Goal: Task Accomplishment & Management: Use online tool/utility

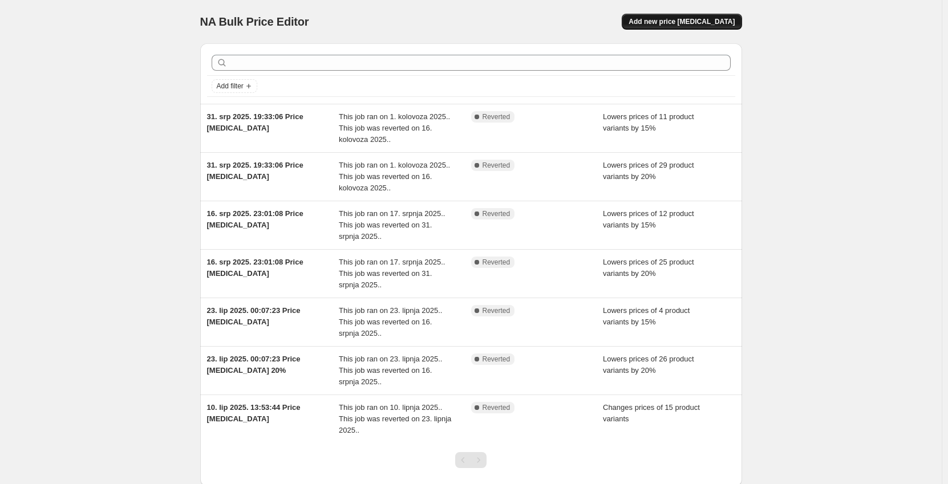
click at [684, 22] on span "Add new price change job" at bounding box center [682, 21] width 106 height 9
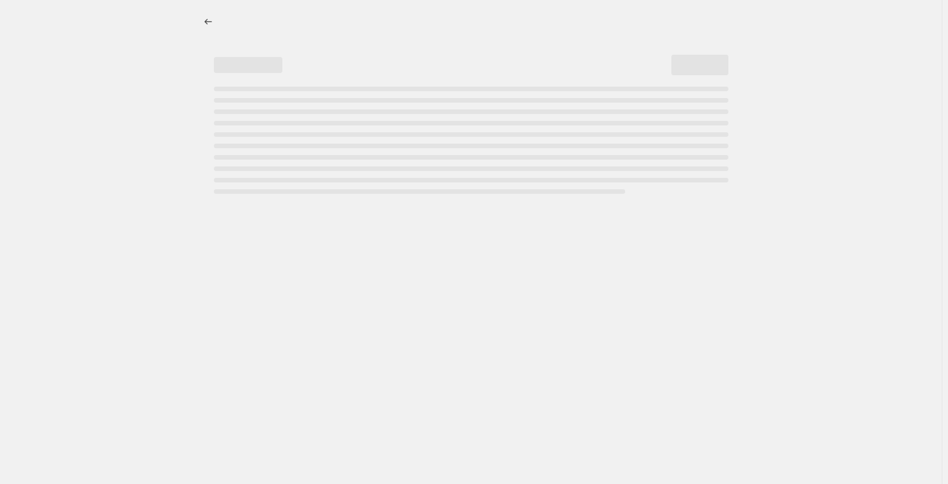
select select "percentage"
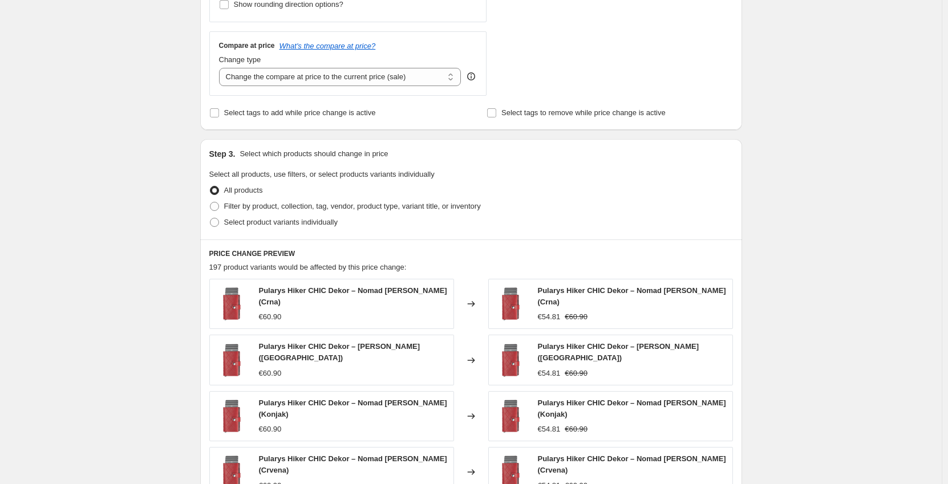
scroll to position [399, 0]
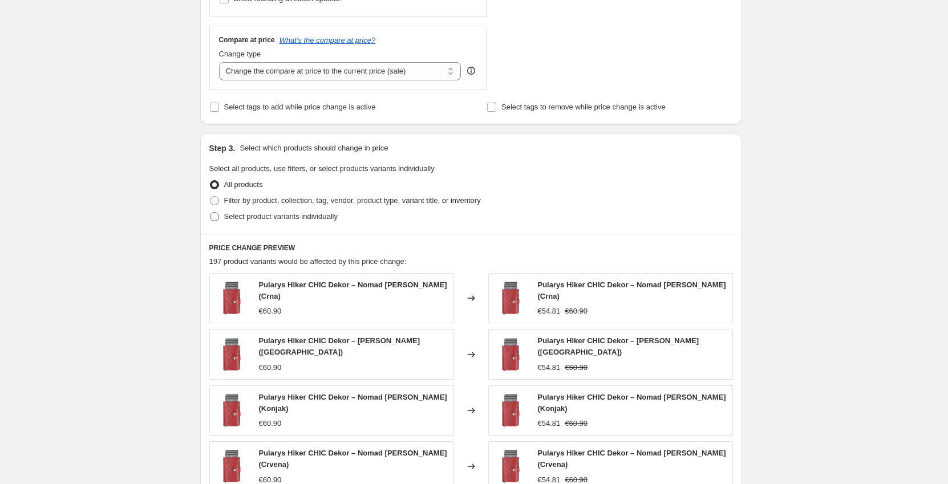
click at [261, 221] on span "Select product variants individually" at bounding box center [281, 216] width 114 height 9
click at [211, 213] on input "Select product variants individually" at bounding box center [210, 212] width 1 height 1
radio input "true"
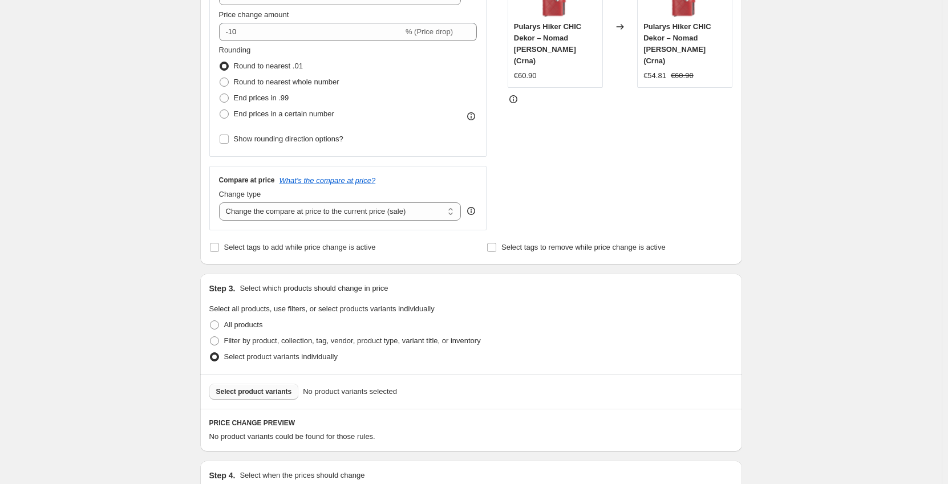
scroll to position [171, 0]
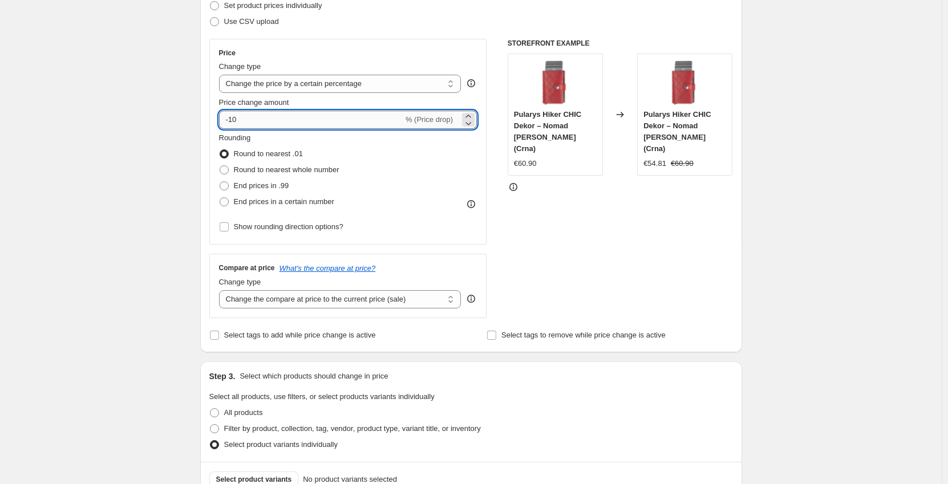
drag, startPoint x: 250, startPoint y: 120, endPoint x: 231, endPoint y: 123, distance: 19.6
click at [231, 123] on input "-10" at bounding box center [311, 120] width 184 height 18
click at [272, 125] on input "-10" at bounding box center [311, 120] width 184 height 18
type input "-1"
type input "-20"
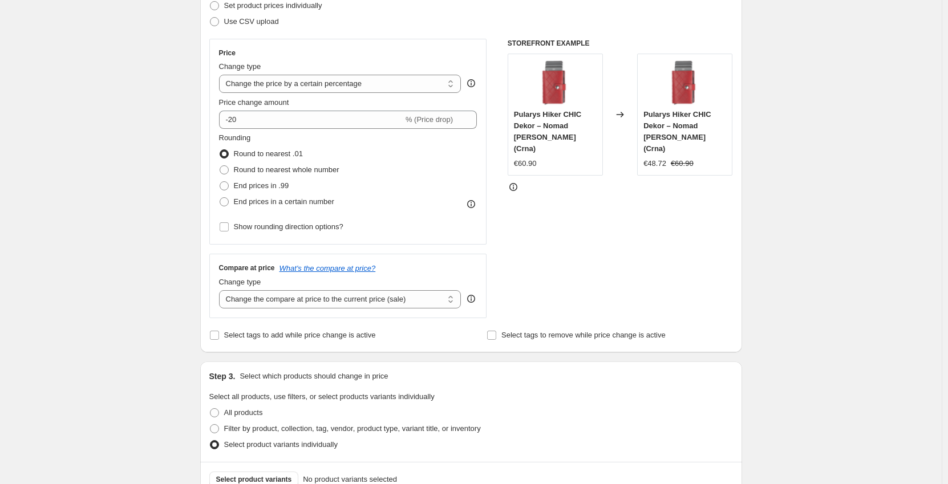
click at [639, 240] on div "STOREFRONT EXAMPLE Pularys Hiker CHIC Dekor – Nomad Koža (Crna) €60.90 Changed …" at bounding box center [620, 179] width 225 height 280
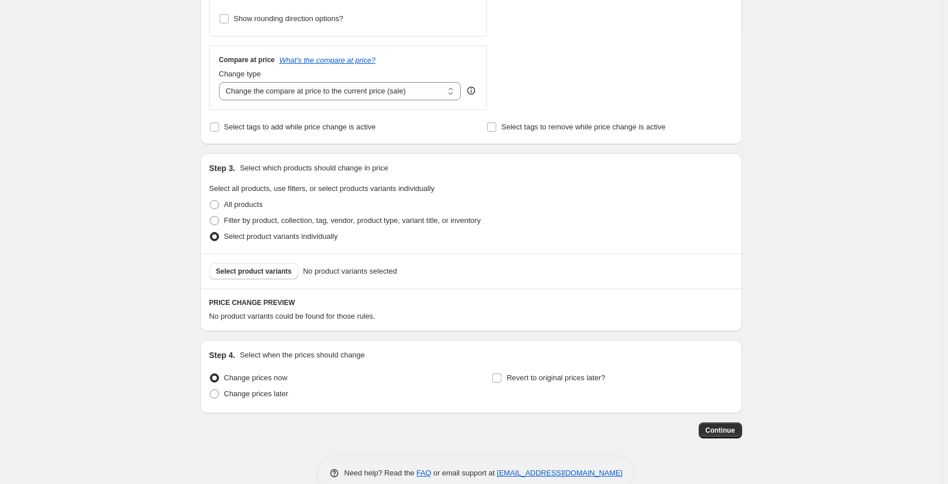
scroll to position [399, 0]
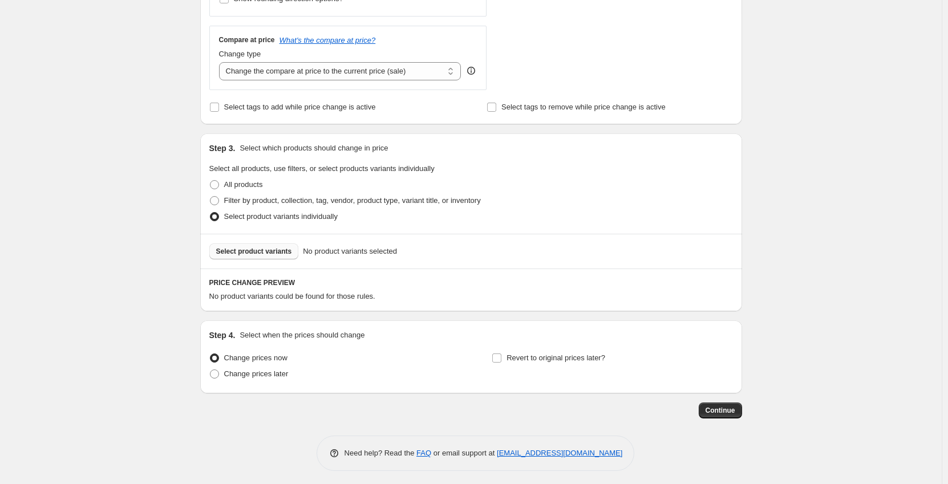
click at [260, 254] on span "Select product variants" at bounding box center [254, 251] width 76 height 9
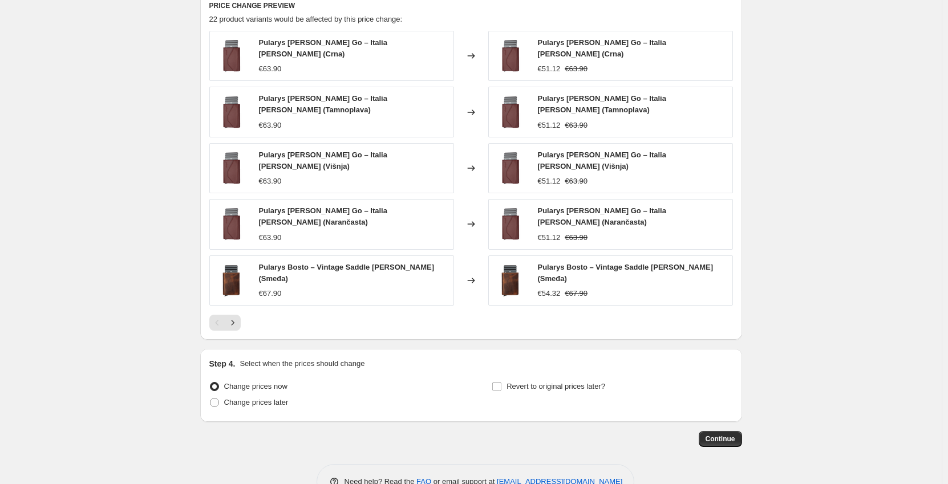
scroll to position [685, 0]
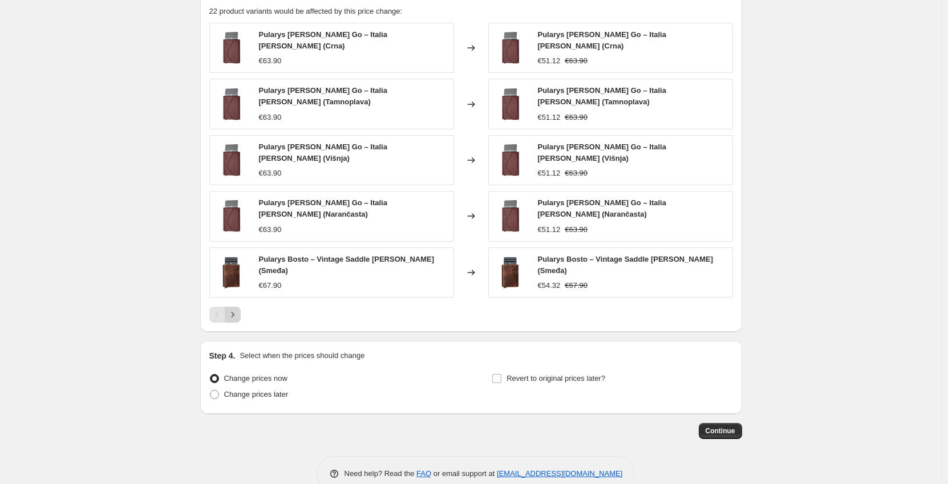
click at [239, 309] on icon "Next" at bounding box center [232, 314] width 11 height 11
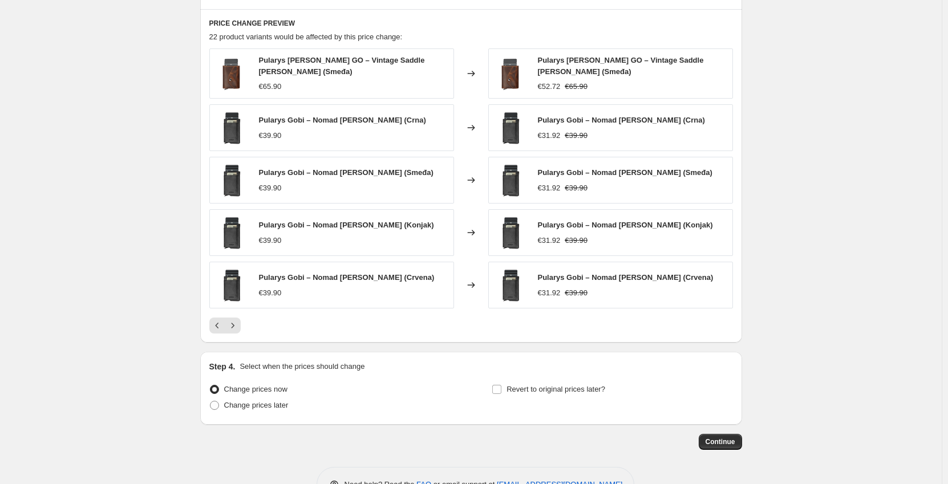
scroll to position [628, 0]
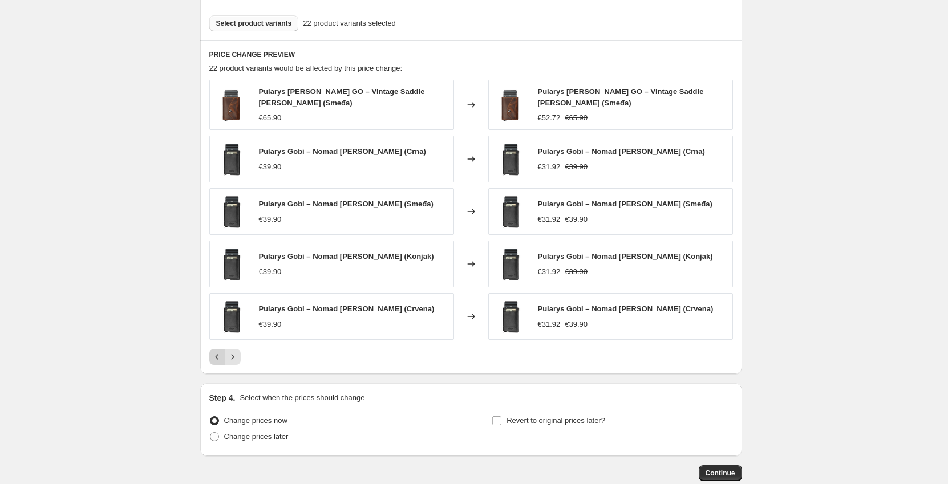
click at [219, 353] on icon "Previous" at bounding box center [217, 356] width 11 height 11
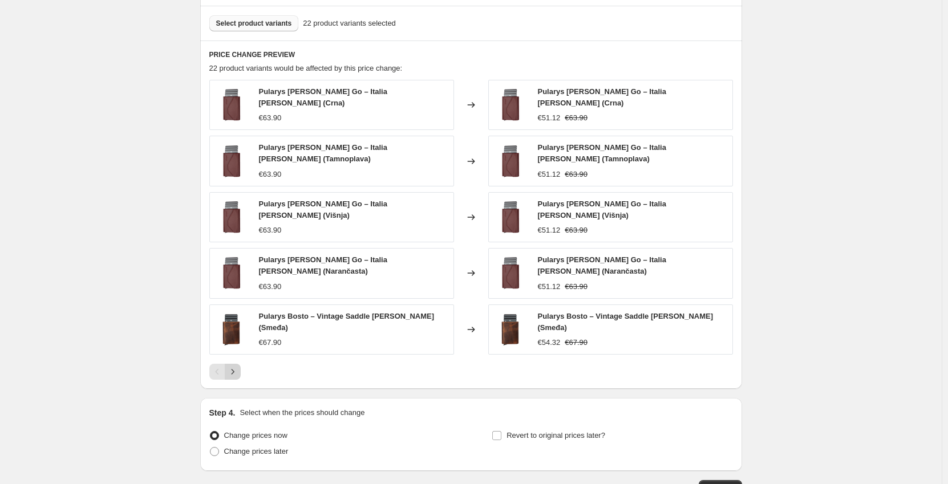
click at [241, 364] on button "Next" at bounding box center [233, 372] width 16 height 16
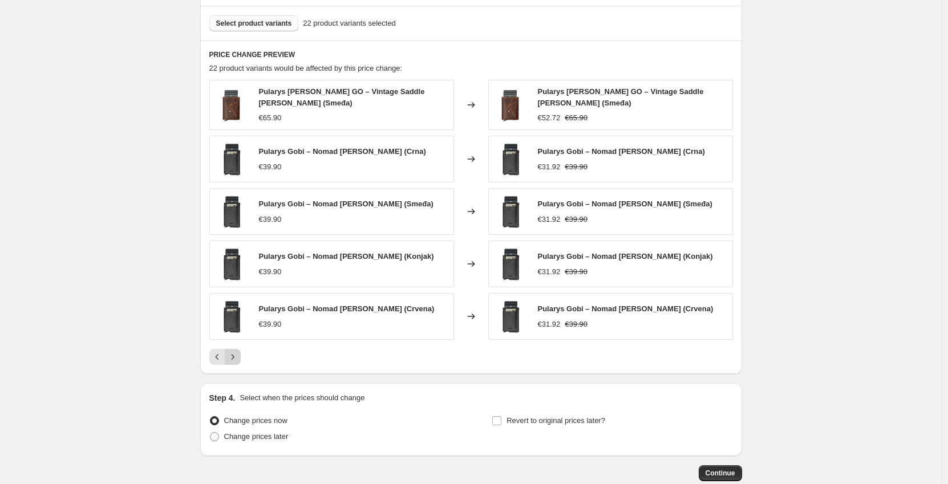
click at [241, 354] on button "Next" at bounding box center [233, 357] width 16 height 16
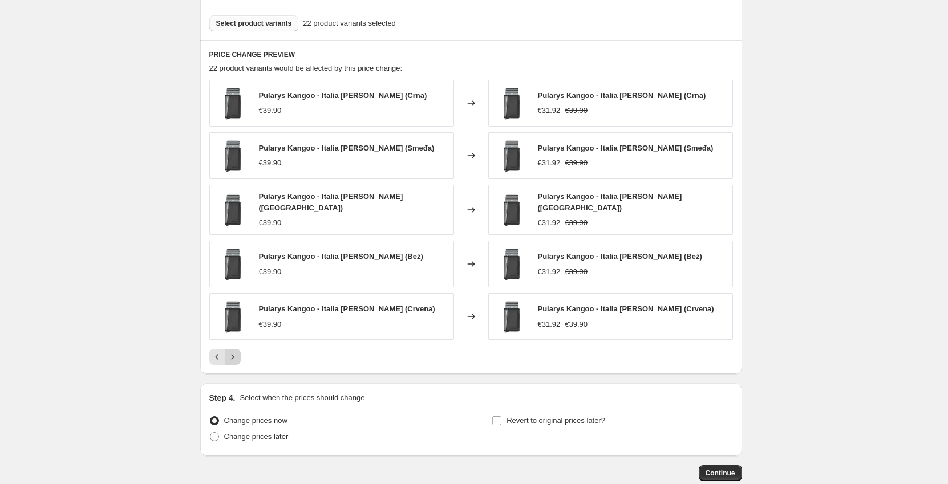
click at [238, 355] on icon "Next" at bounding box center [232, 356] width 11 height 11
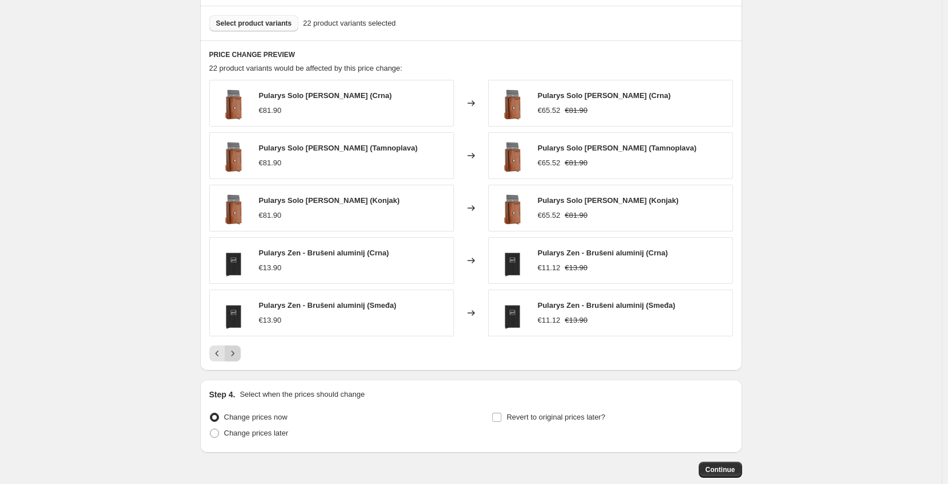
click at [237, 355] on icon "Next" at bounding box center [232, 353] width 11 height 11
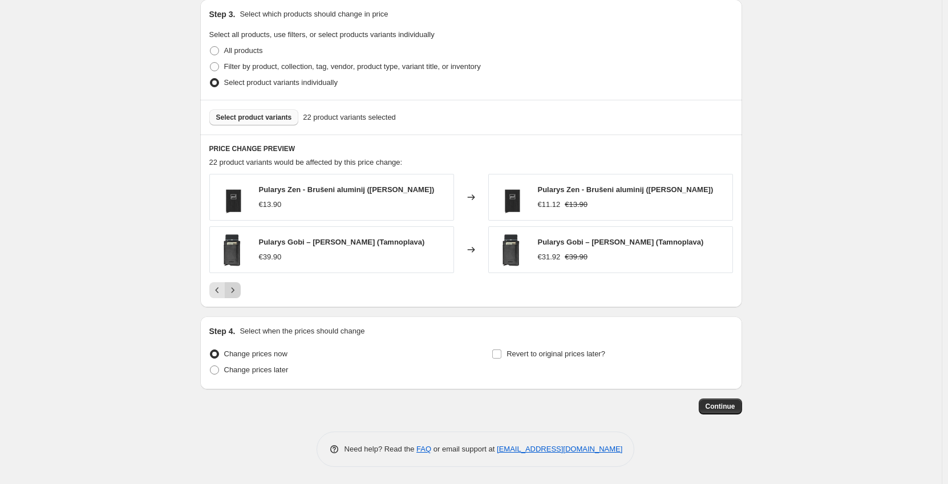
scroll to position [534, 0]
click at [220, 293] on icon "Previous" at bounding box center [217, 290] width 11 height 11
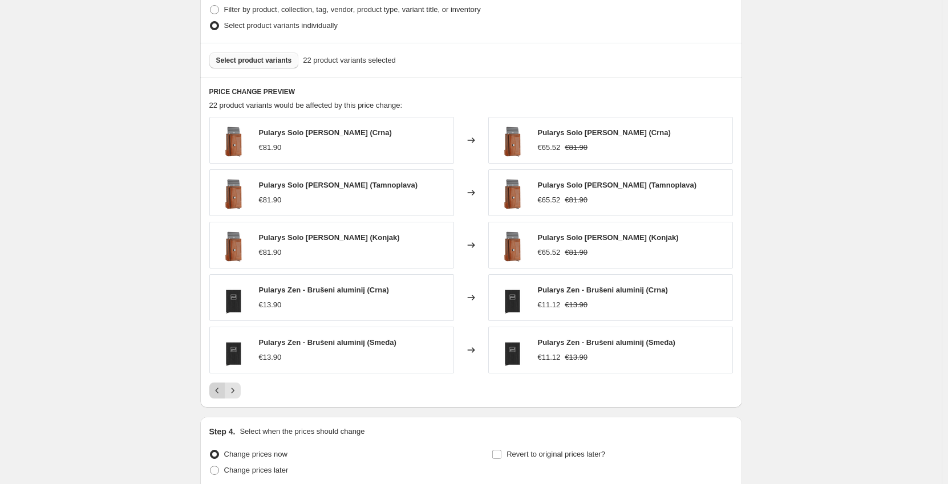
scroll to position [591, 0]
click at [217, 385] on icon "Previous" at bounding box center [217, 390] width 11 height 11
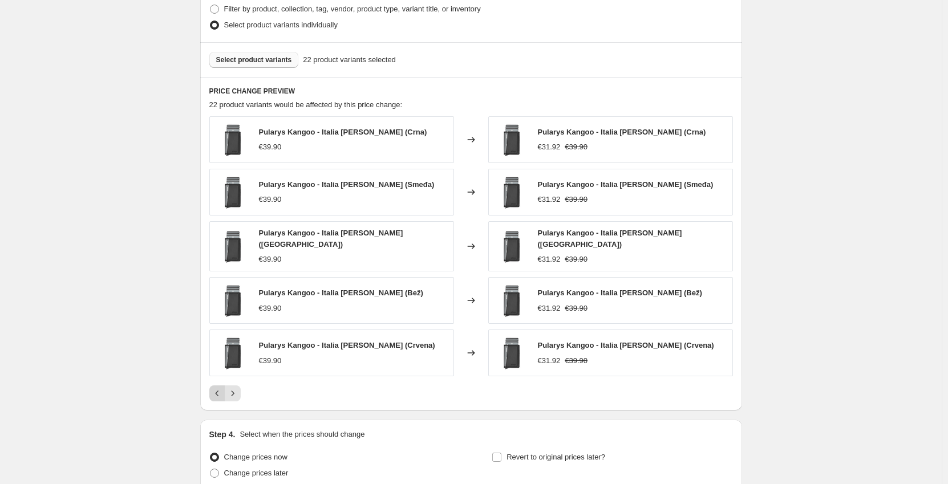
click at [219, 391] on icon "Previous" at bounding box center [216, 394] width 3 height 6
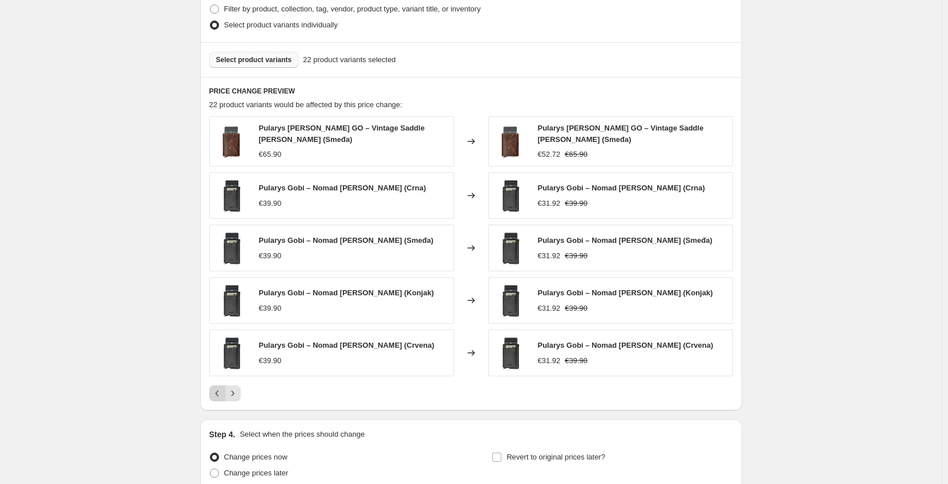
click at [219, 391] on icon "Previous" at bounding box center [216, 394] width 3 height 6
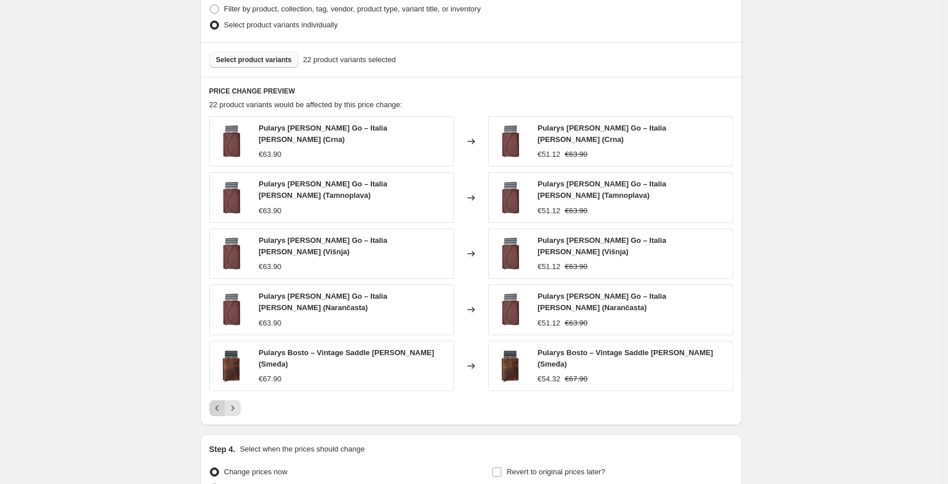
click at [220, 401] on div "Pagination" at bounding box center [217, 409] width 16 height 16
click at [219, 401] on div "Pagination" at bounding box center [217, 409] width 16 height 16
click at [239, 403] on icon "Next" at bounding box center [232, 408] width 11 height 11
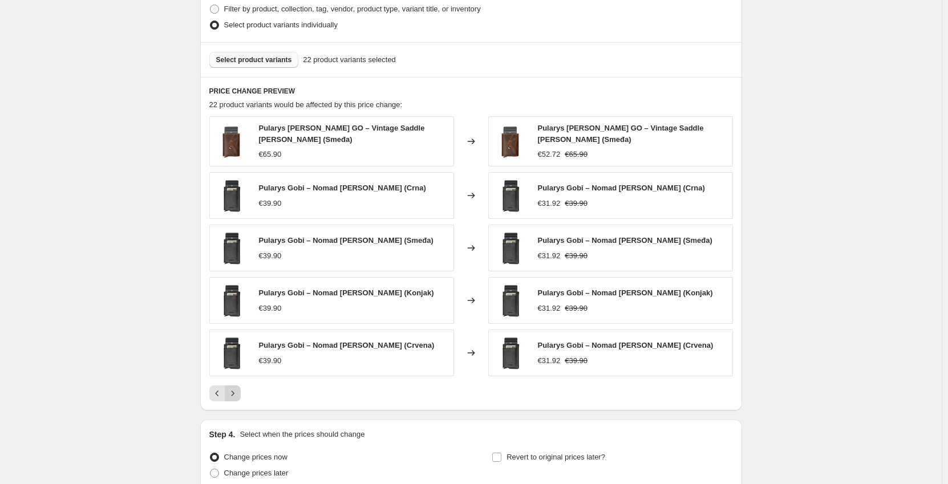
click at [239, 393] on icon "Next" at bounding box center [232, 393] width 11 height 11
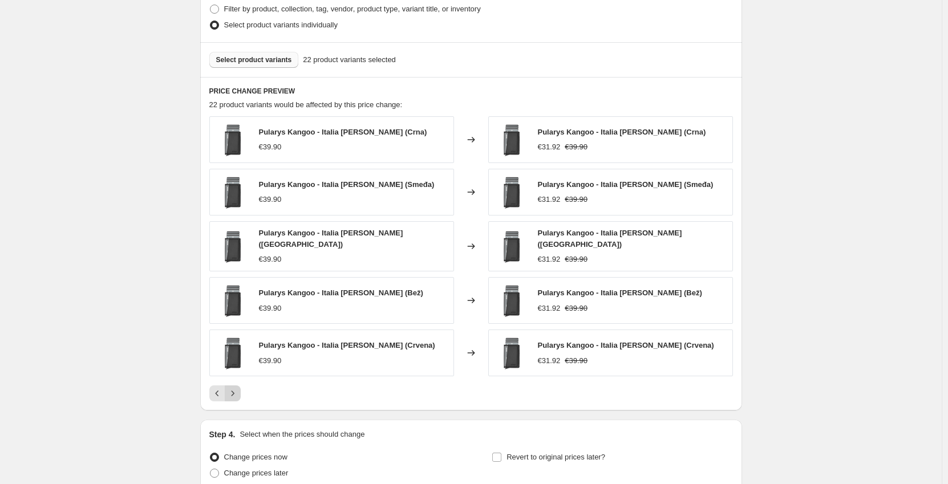
click at [239, 393] on icon "Next" at bounding box center [232, 393] width 11 height 11
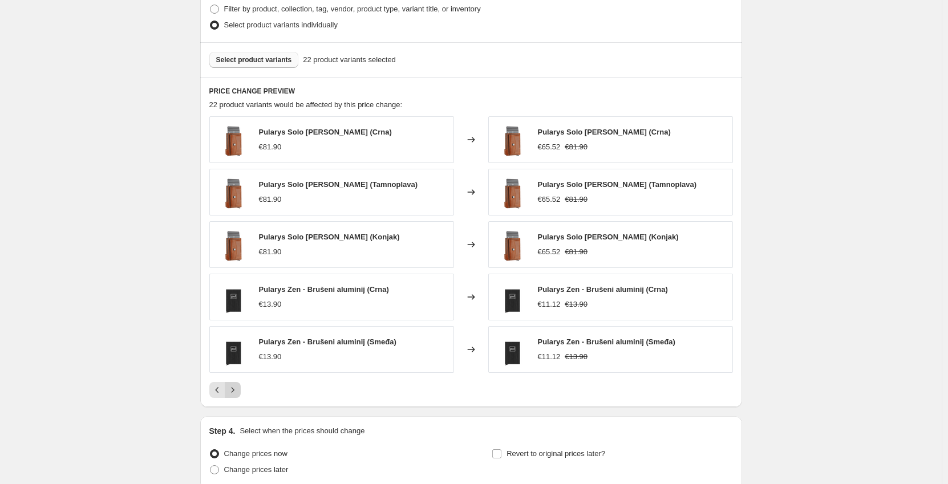
click at [239, 393] on icon "Next" at bounding box center [232, 390] width 11 height 11
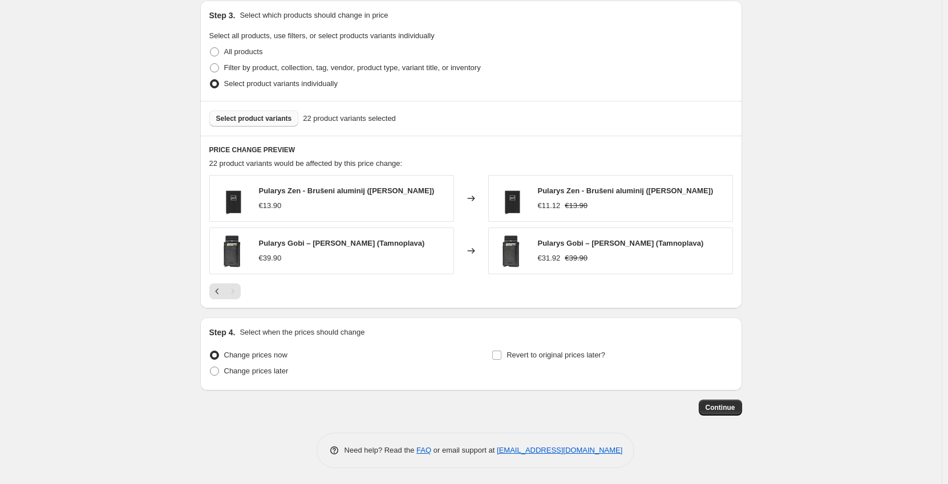
scroll to position [534, 0]
click at [267, 373] on span "Change prices later" at bounding box center [256, 370] width 64 height 9
click at [211, 366] on input "Change prices later" at bounding box center [210, 366] width 1 height 1
radio input "true"
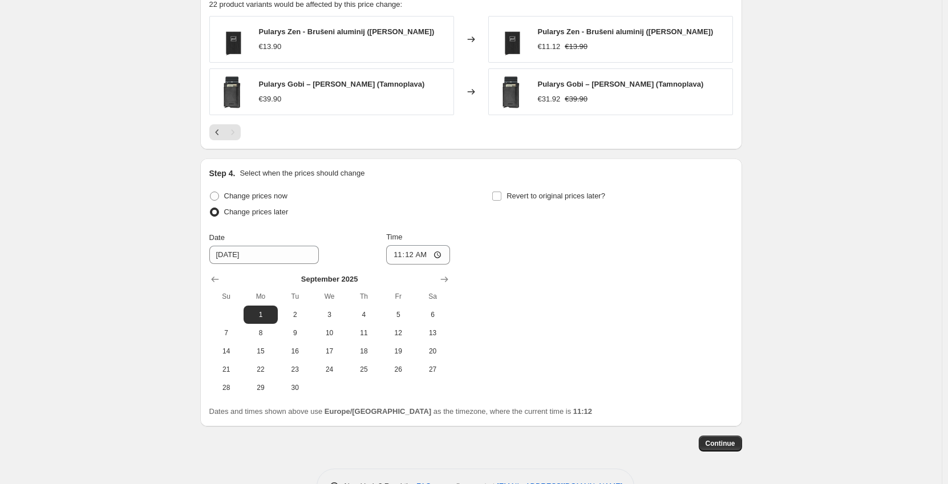
scroll to position [705, 0]
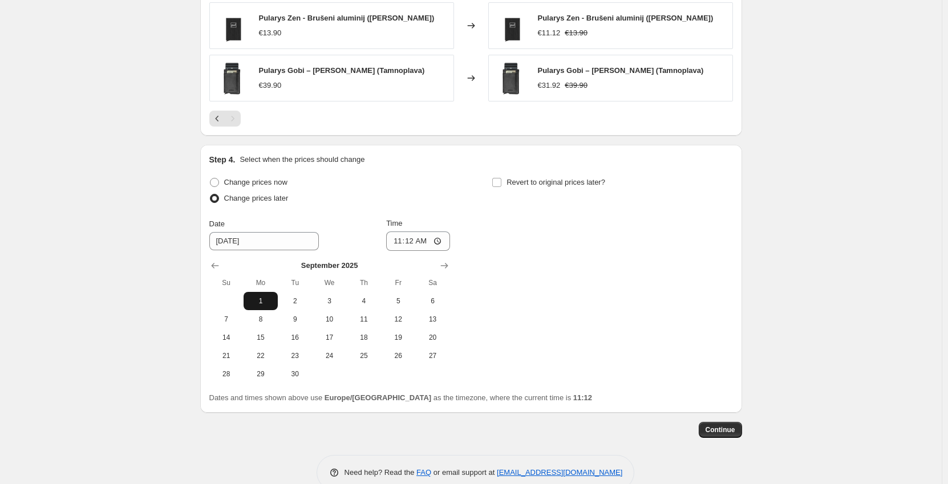
click at [263, 301] on span "1" at bounding box center [260, 301] width 25 height 9
click at [411, 243] on input "11:12" at bounding box center [418, 241] width 64 height 19
type input "00:01"
click at [624, 249] on div "Change prices now Change prices later Date 9/1/2025 Time 00:01 September 2025 S…" at bounding box center [471, 279] width 524 height 209
click at [502, 184] on input "Revert to original prices later?" at bounding box center [496, 182] width 9 height 9
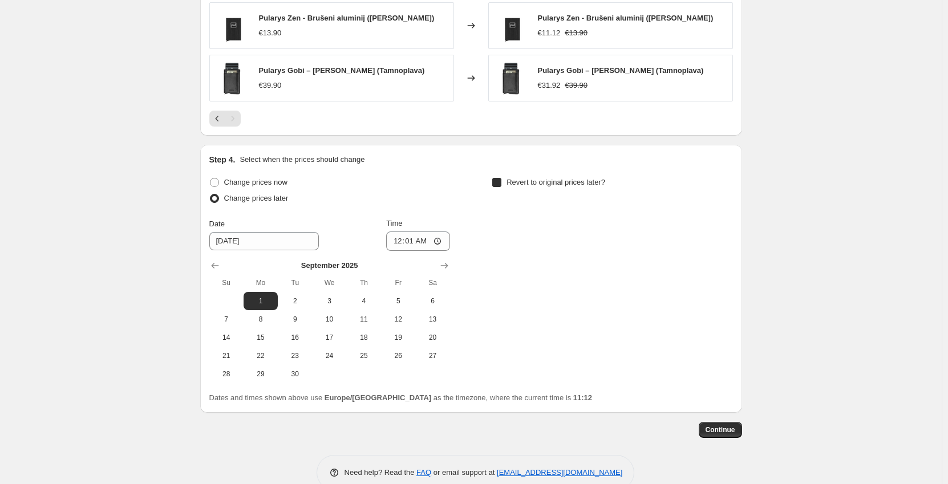
checkbox input "true"
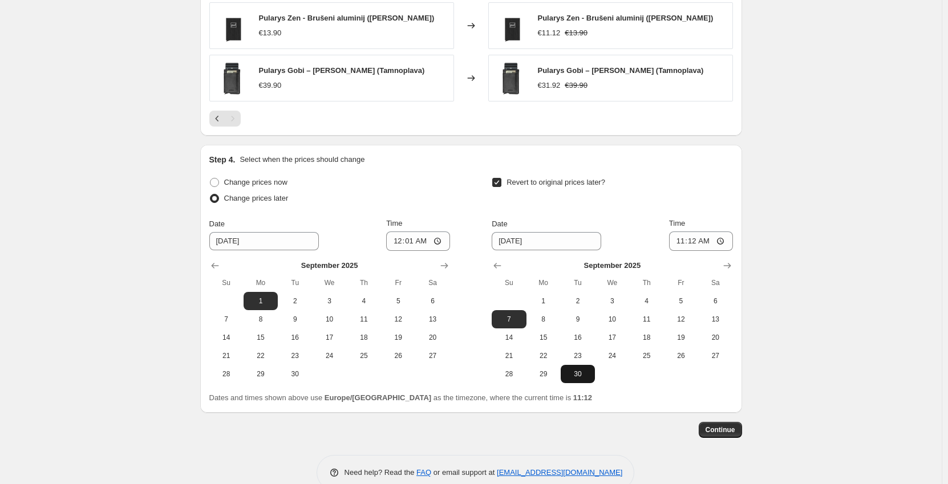
click at [584, 376] on span "30" at bounding box center [577, 374] width 25 height 9
type input "9/30/2025"
click at [696, 242] on input "11:12" at bounding box center [701, 241] width 64 height 19
type input "23:59"
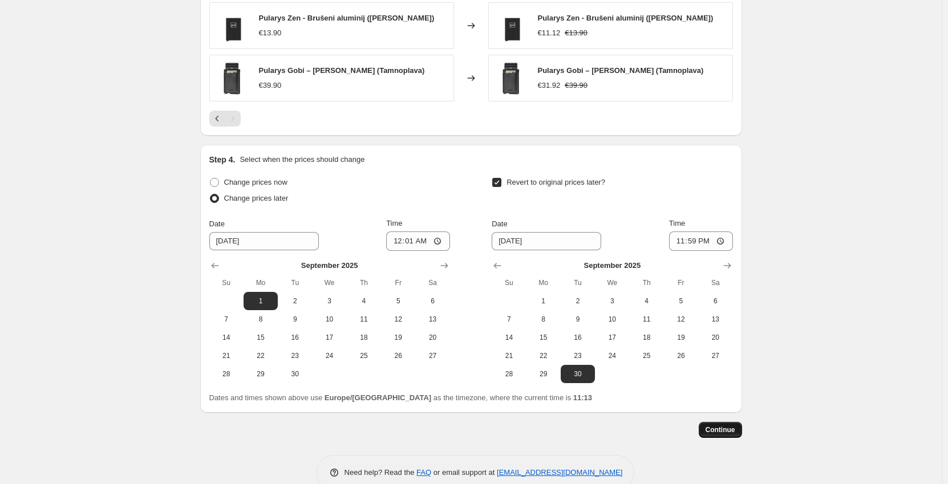
click at [731, 433] on span "Continue" at bounding box center [721, 430] width 30 height 9
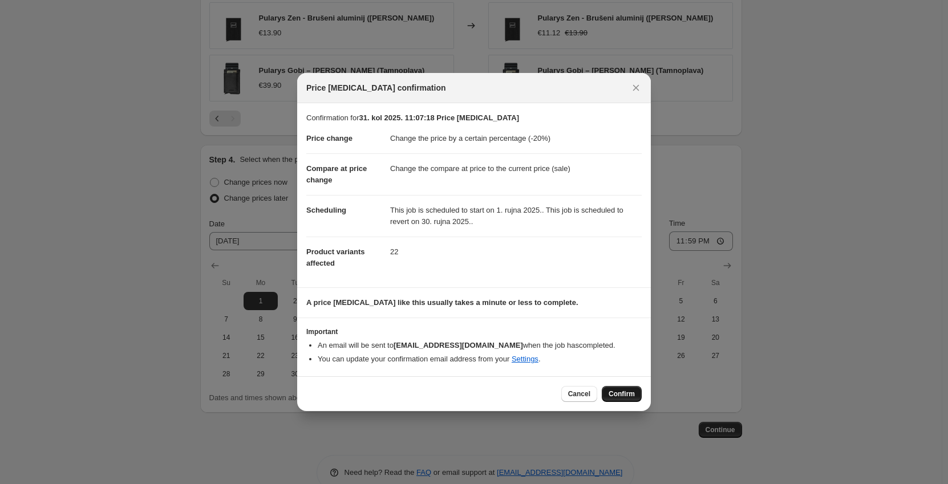
click at [631, 394] on span "Confirm" at bounding box center [622, 394] width 26 height 9
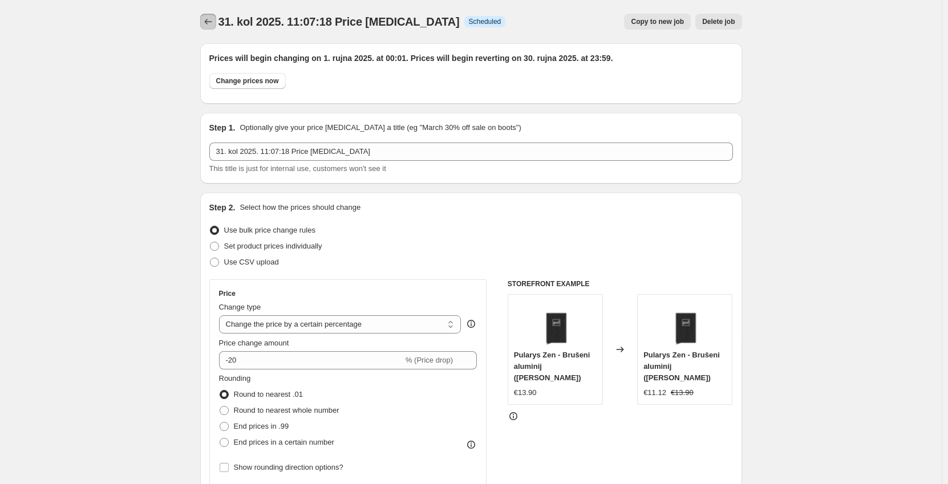
click at [211, 26] on icon "Price change jobs" at bounding box center [208, 21] width 11 height 11
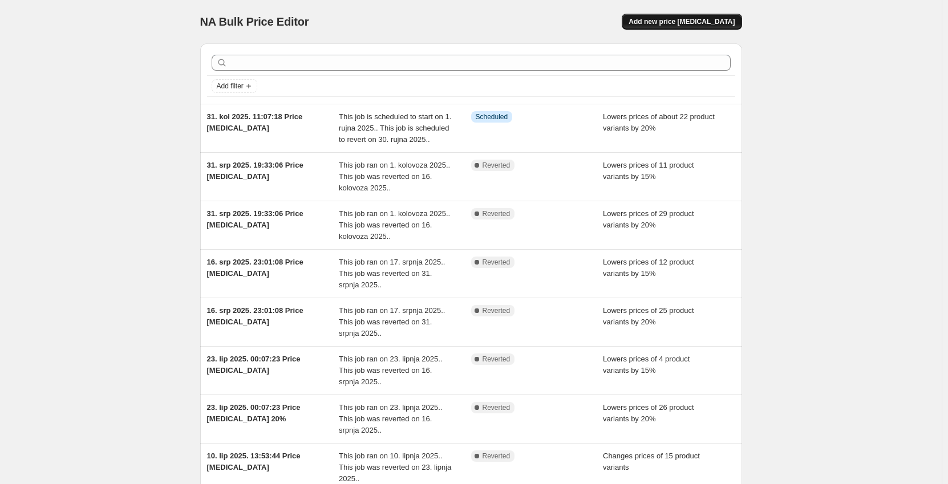
click at [700, 23] on span "Add new price change job" at bounding box center [682, 21] width 106 height 9
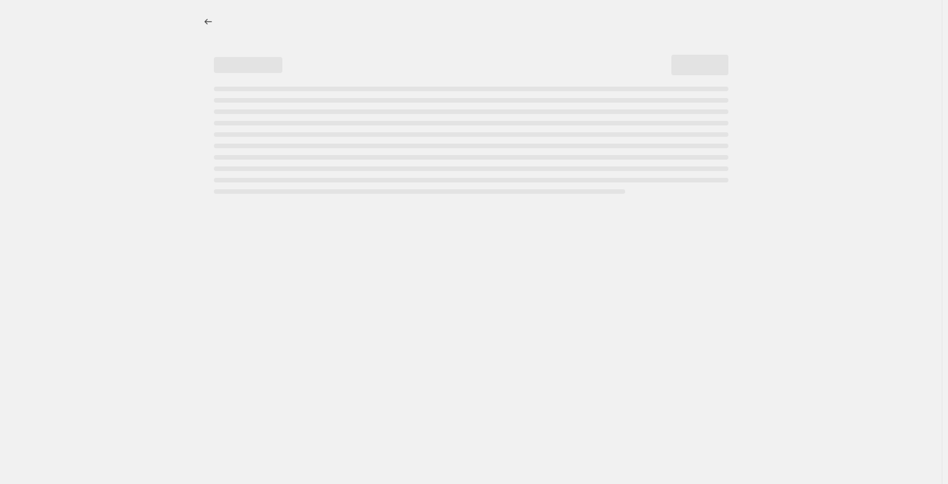
select select "percentage"
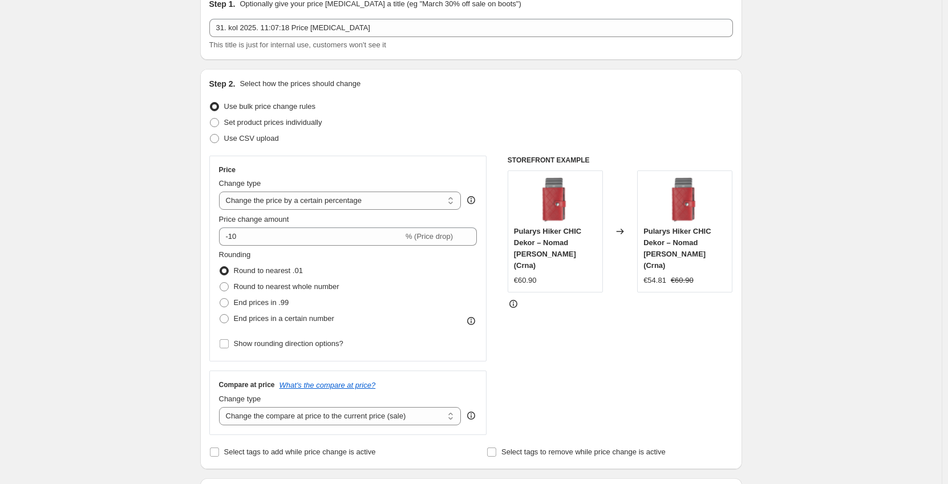
scroll to position [57, 0]
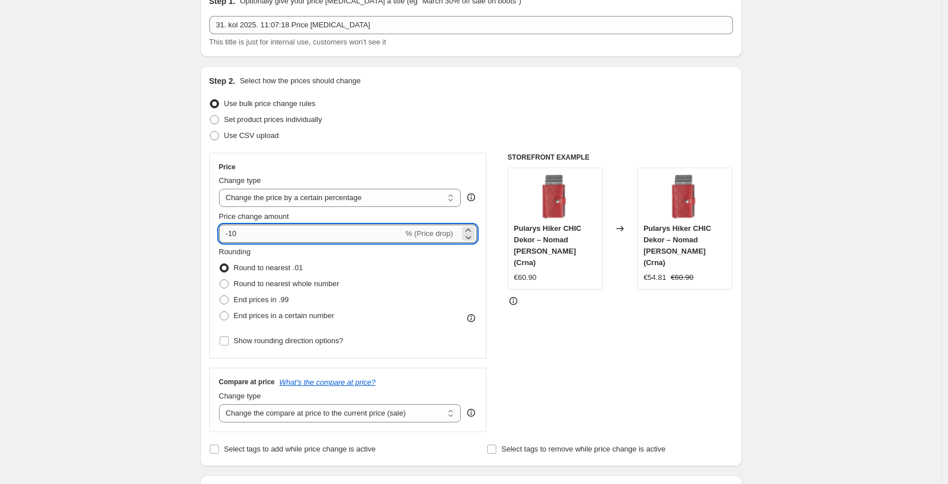
click at [250, 235] on input "-10" at bounding box center [311, 234] width 184 height 18
type input "-15"
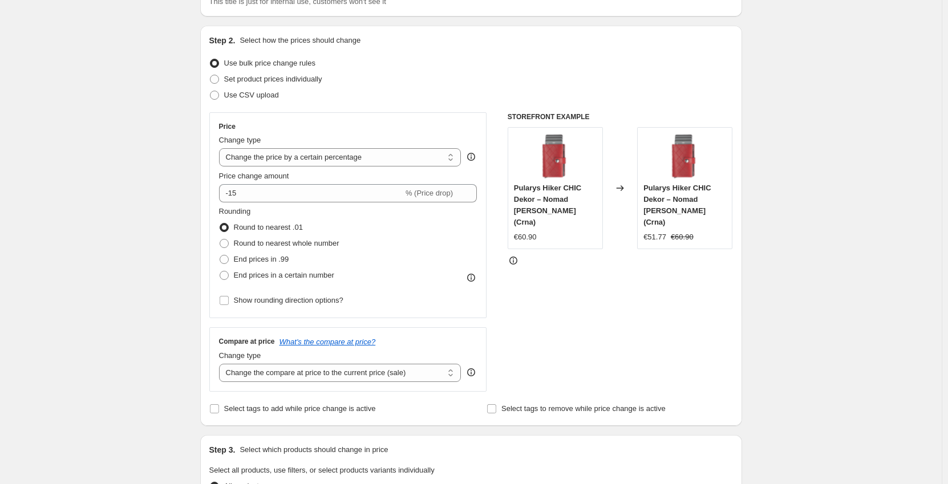
scroll to position [342, 0]
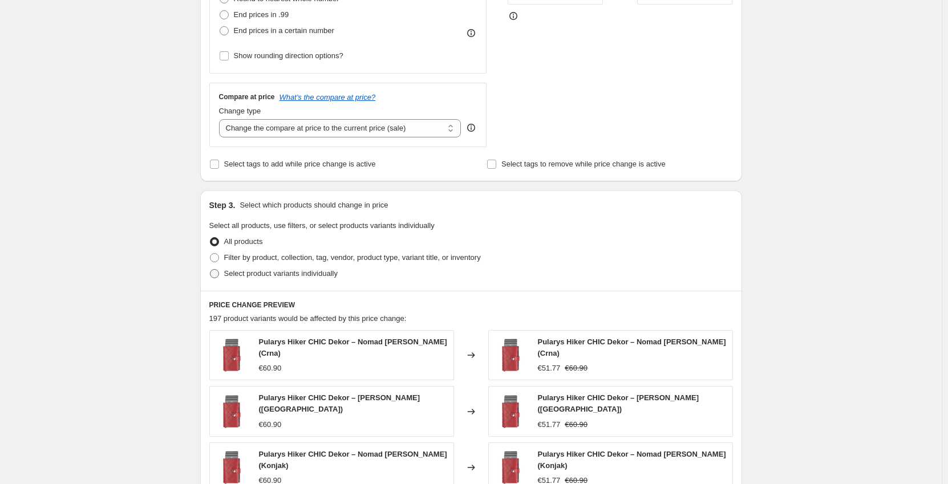
click at [268, 278] on span "Select product variants individually" at bounding box center [281, 273] width 114 height 9
click at [211, 270] on input "Select product variants individually" at bounding box center [210, 269] width 1 height 1
radio input "true"
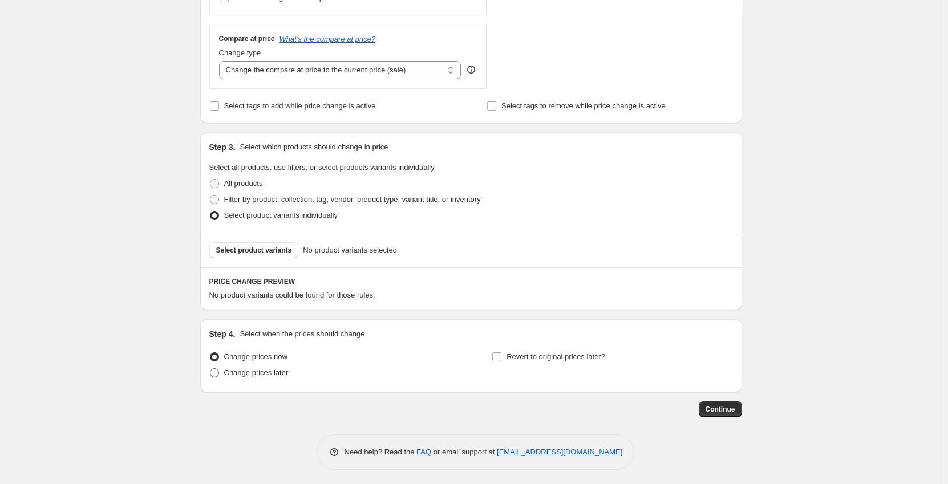
scroll to position [404, 0]
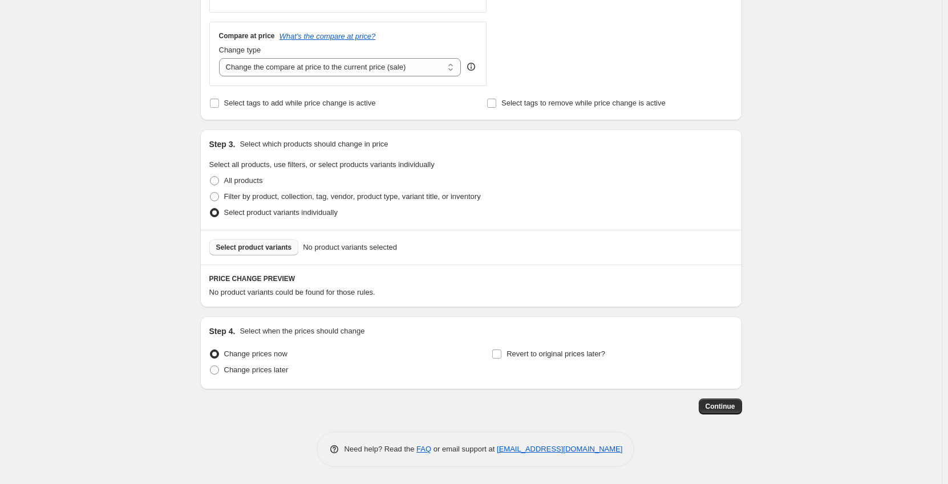
click at [265, 248] on span "Select product variants" at bounding box center [254, 247] width 76 height 9
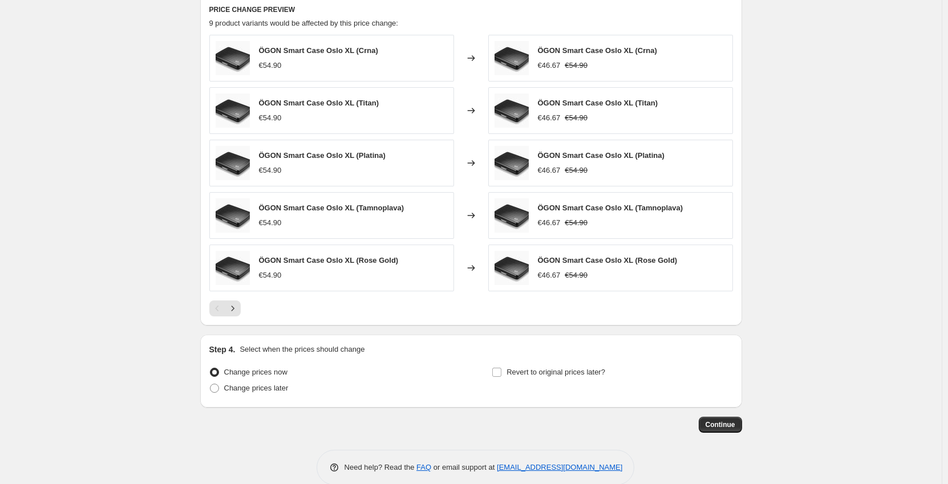
scroll to position [692, 0]
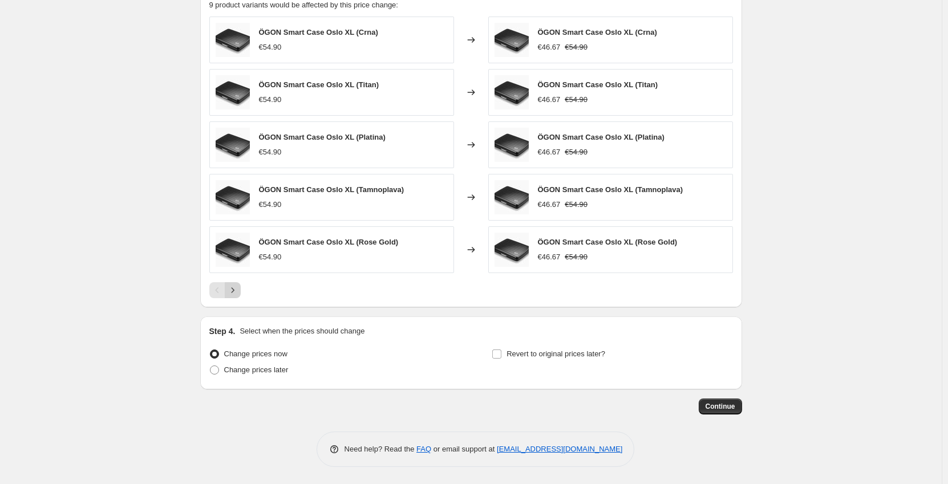
click at [239, 292] on icon "Next" at bounding box center [232, 290] width 11 height 11
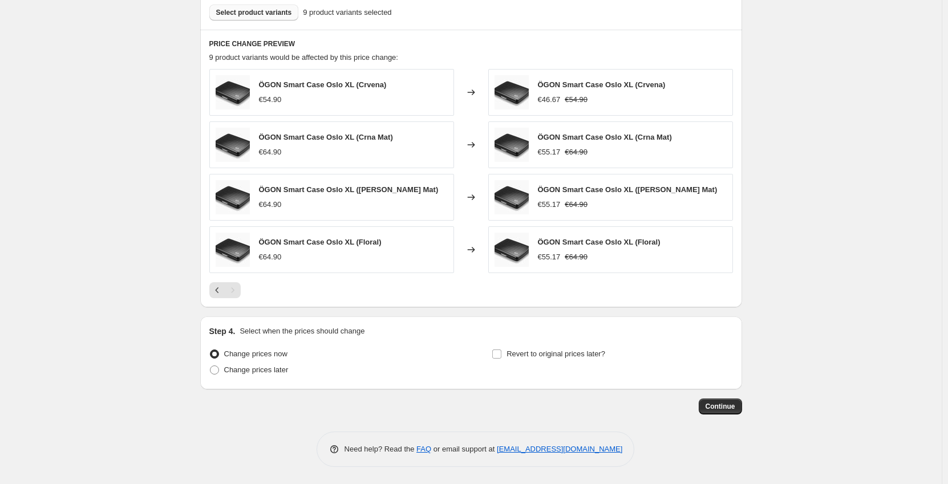
scroll to position [639, 0]
click at [276, 369] on span "Change prices later" at bounding box center [256, 370] width 64 height 9
click at [211, 366] on input "Change prices later" at bounding box center [210, 366] width 1 height 1
radio input "true"
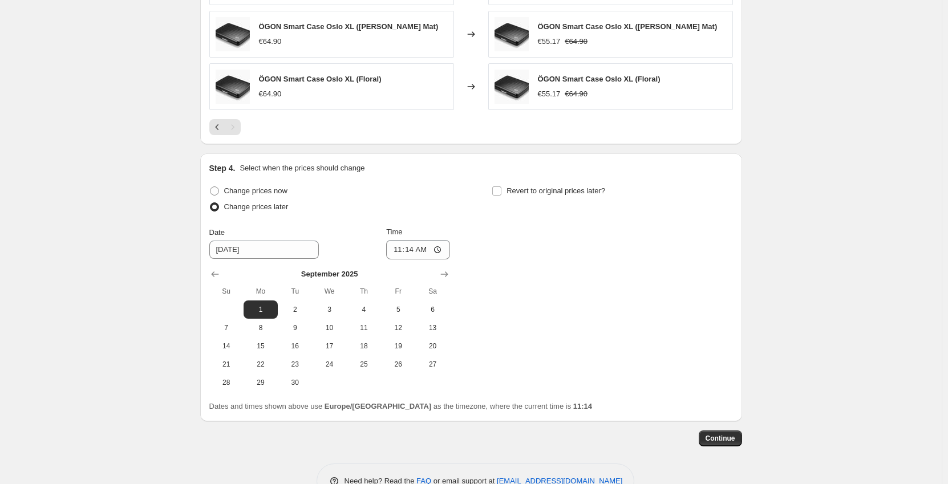
scroll to position [810, 0]
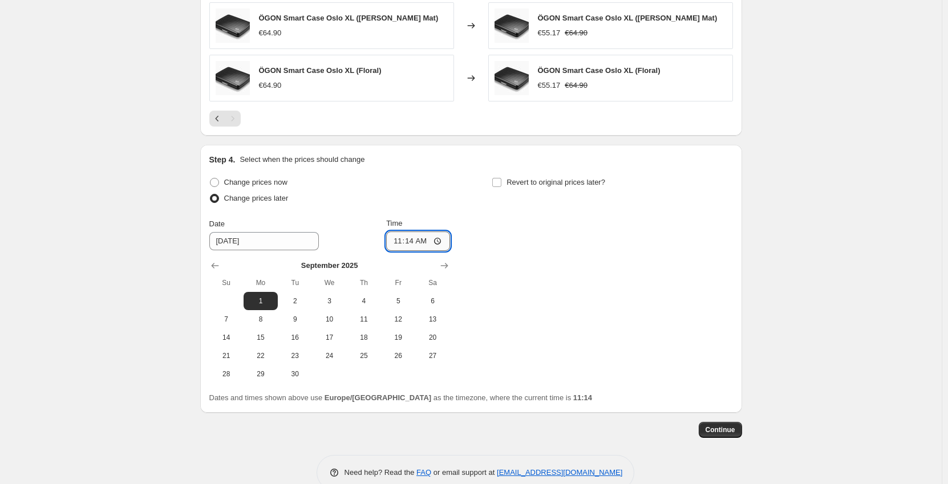
click at [415, 244] on input "11:14" at bounding box center [418, 241] width 64 height 19
type input "00:01"
click at [628, 274] on div "Change prices now Change prices later Date 9/1/2025 Time 00:01 September 2025 S…" at bounding box center [471, 279] width 524 height 209
click at [530, 184] on span "Revert to original prices later?" at bounding box center [556, 182] width 99 height 9
click at [502, 184] on input "Revert to original prices later?" at bounding box center [496, 182] width 9 height 9
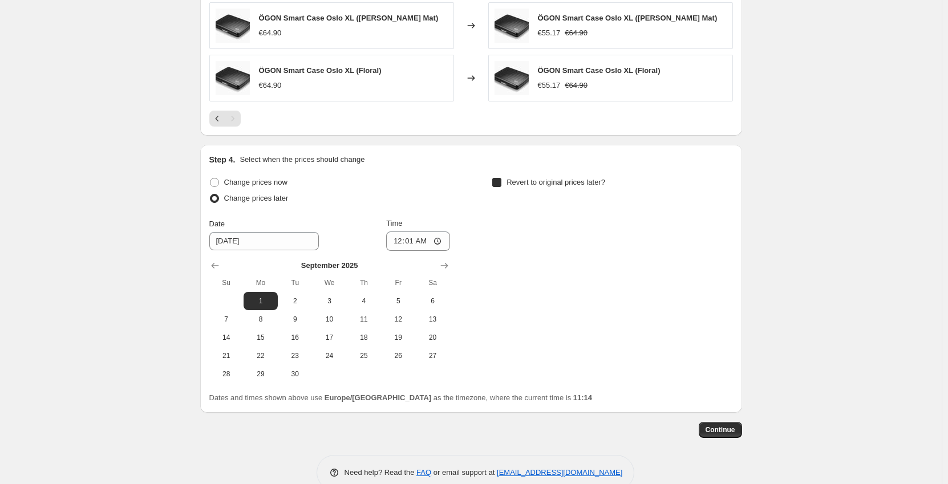
checkbox input "true"
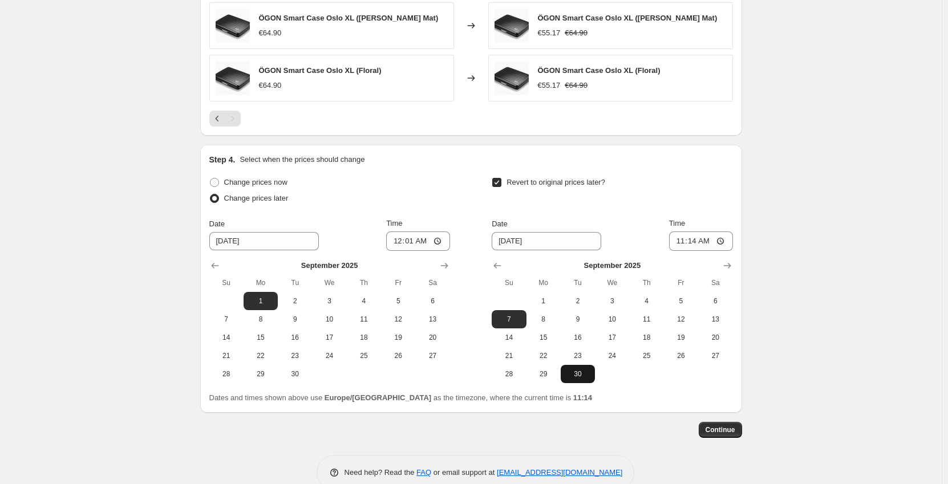
click at [582, 382] on button "30" at bounding box center [578, 374] width 34 height 18
type input "9/30/2025"
click at [698, 242] on input "11:14" at bounding box center [701, 241] width 64 height 19
type input "23:59"
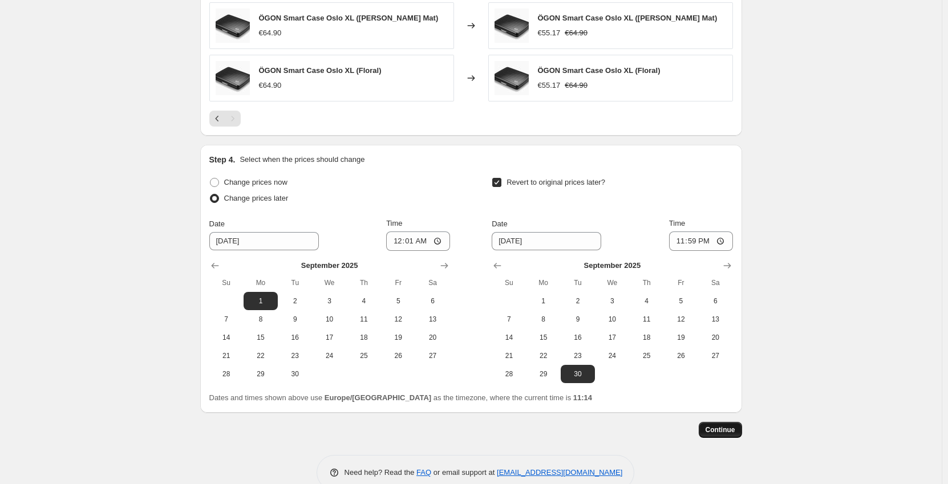
click at [728, 432] on span "Continue" at bounding box center [721, 430] width 30 height 9
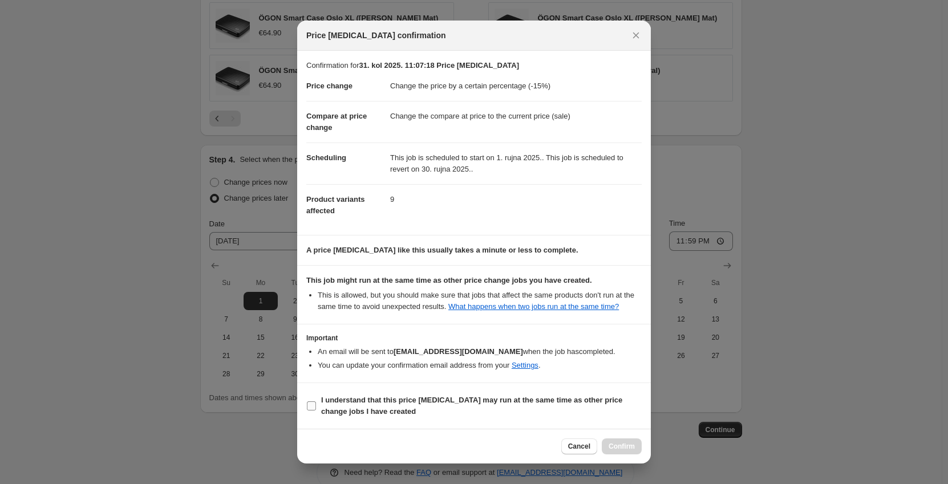
click at [312, 407] on input "I understand that this price change job may run at the same time as other price…" at bounding box center [311, 406] width 9 height 9
checkbox input "true"
click at [633, 446] on span "Confirm" at bounding box center [622, 446] width 26 height 9
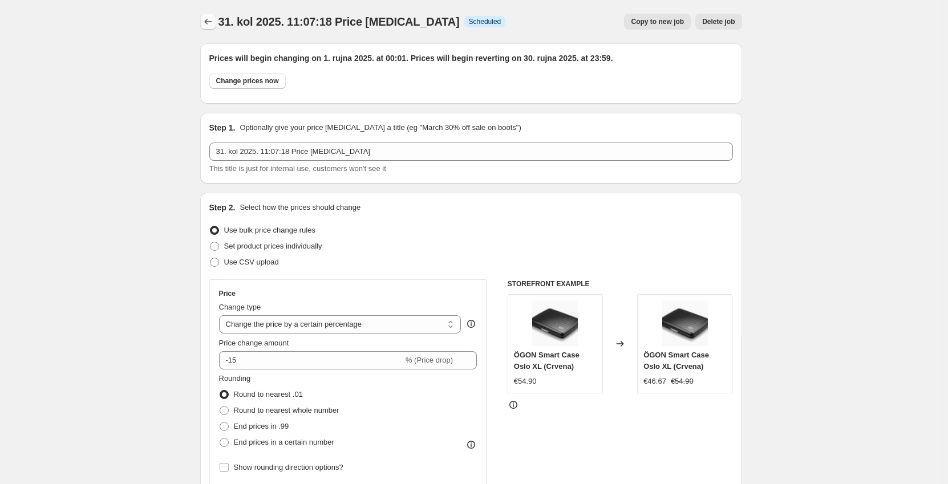
click at [208, 24] on icon "Price change jobs" at bounding box center [208, 21] width 11 height 11
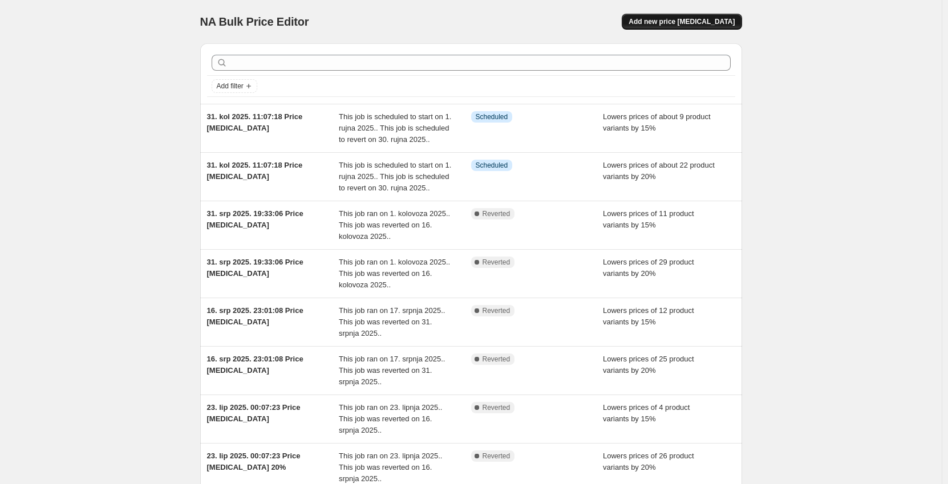
click at [712, 20] on span "Add new price change job" at bounding box center [682, 21] width 106 height 9
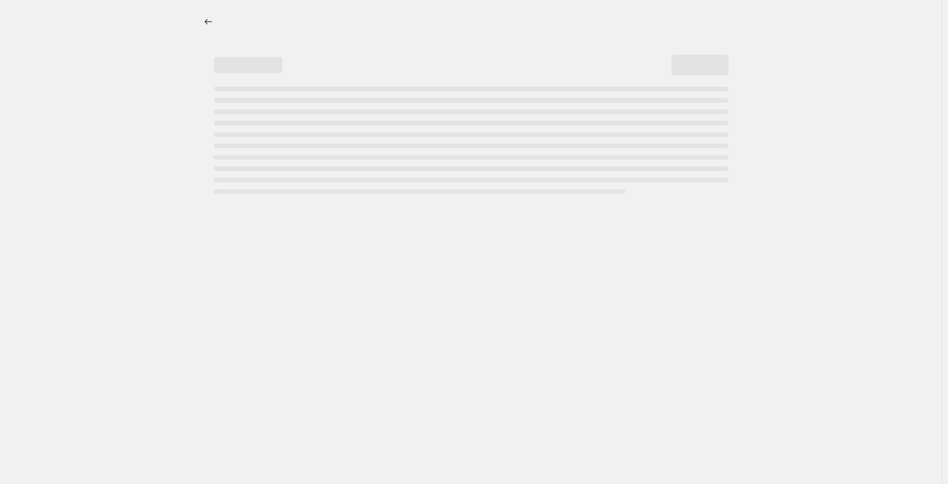
select select "percentage"
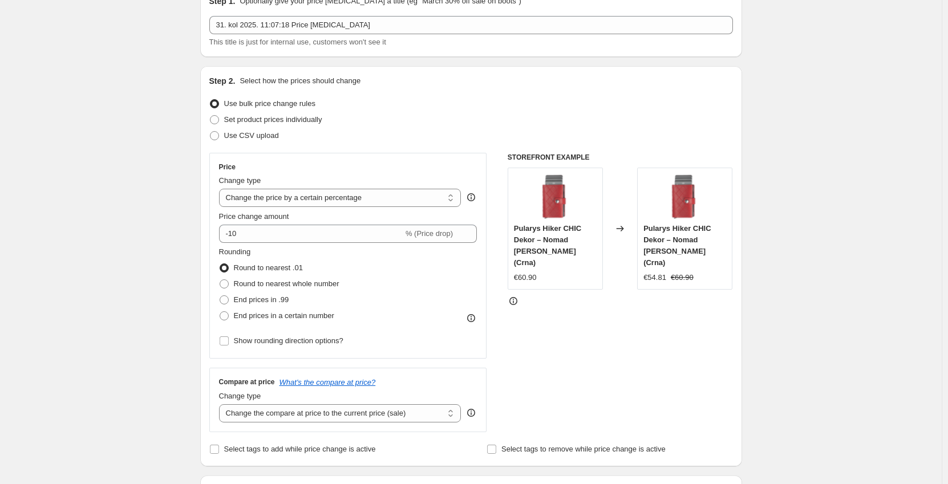
scroll to position [114, 0]
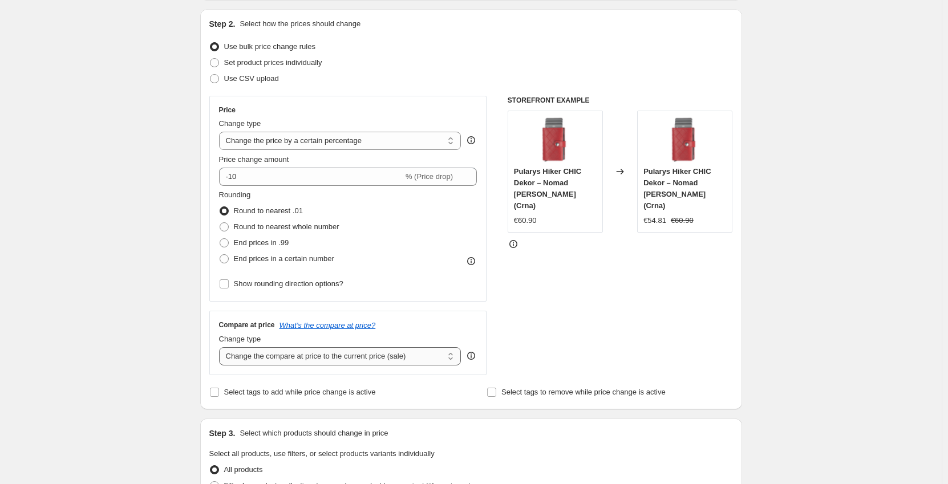
click at [312, 361] on select "Change the compare at price to the current price (sale) Change the compare at p…" at bounding box center [340, 357] width 243 height 18
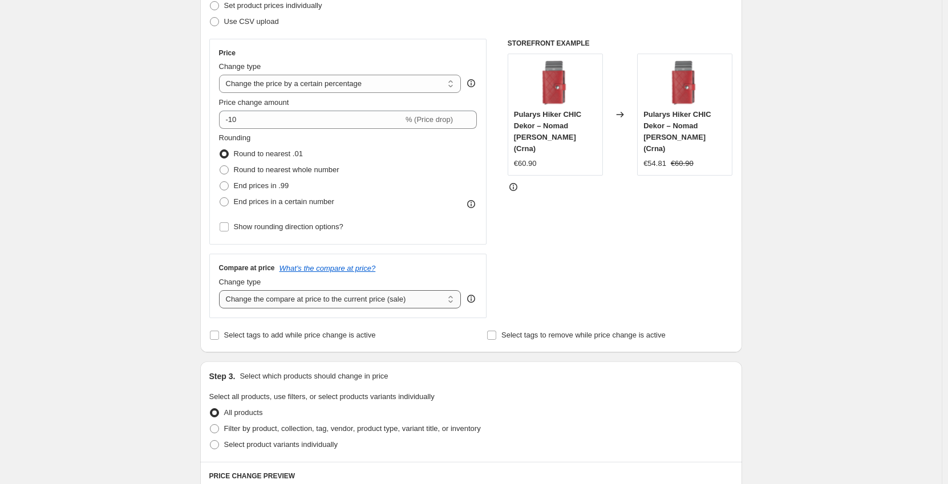
click at [348, 302] on select "Change the compare at price to the current price (sale) Change the compare at p…" at bounding box center [340, 299] width 243 height 18
click at [221, 290] on select "Change the compare at price to the current price (sale) Change the compare at p…" at bounding box center [340, 299] width 243 height 18
click at [330, 301] on select "Change the compare at price to the current price (sale) Change the compare at p…" at bounding box center [340, 299] width 243 height 18
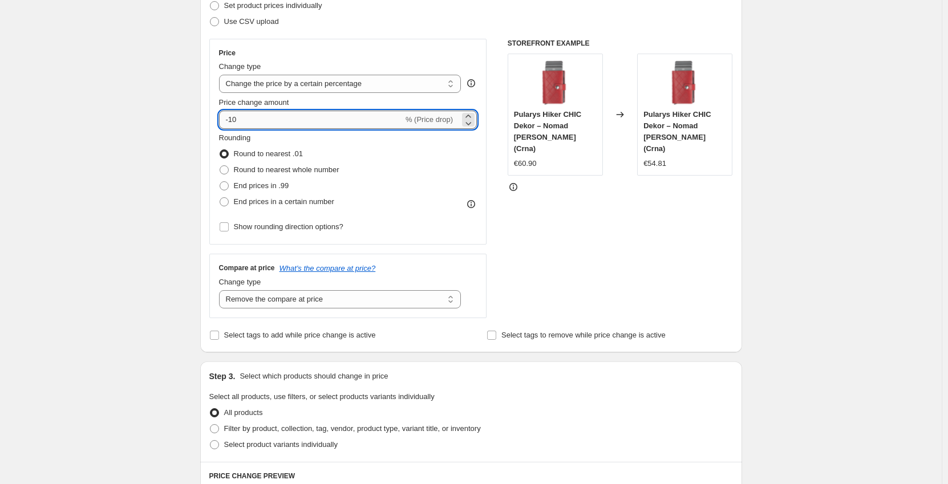
drag, startPoint x: 244, startPoint y: 119, endPoint x: 235, endPoint y: 119, distance: 9.7
click at [235, 119] on input "-10" at bounding box center [311, 120] width 184 height 18
click at [312, 78] on select "Change the price to a certain amount Change the price by a certain amount Chang…" at bounding box center [340, 84] width 243 height 18
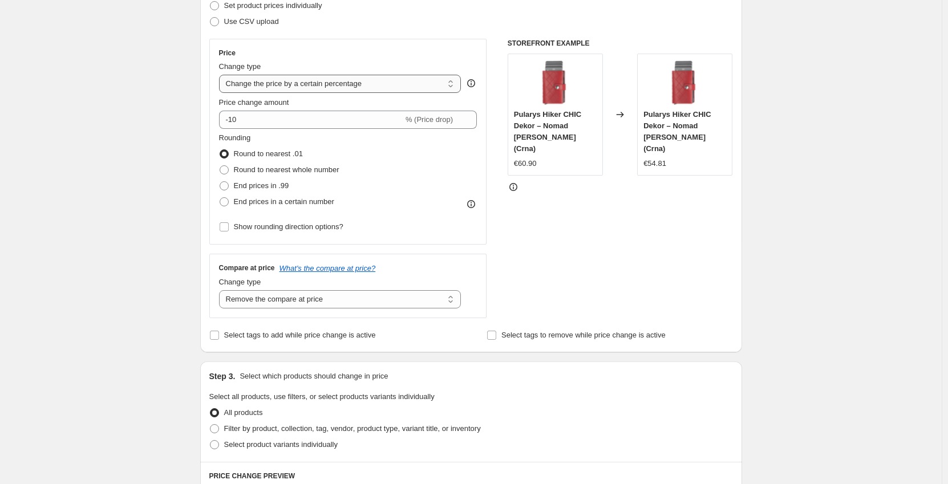
click at [312, 78] on select "Change the price to a certain amount Change the price by a certain amount Chang…" at bounding box center [340, 84] width 243 height 18
click at [277, 300] on select "Change the compare at price to the current price (sale) Change the compare at p…" at bounding box center [340, 299] width 243 height 18
click at [221, 290] on select "Change the compare at price to the current price (sale) Change the compare at p…" at bounding box center [340, 299] width 243 height 18
click at [328, 300] on select "Change the compare at price to the current price (sale) Change the compare at p…" at bounding box center [340, 299] width 243 height 18
click at [221, 290] on select "Change the compare at price to the current price (sale) Change the compare at p…" at bounding box center [340, 299] width 243 height 18
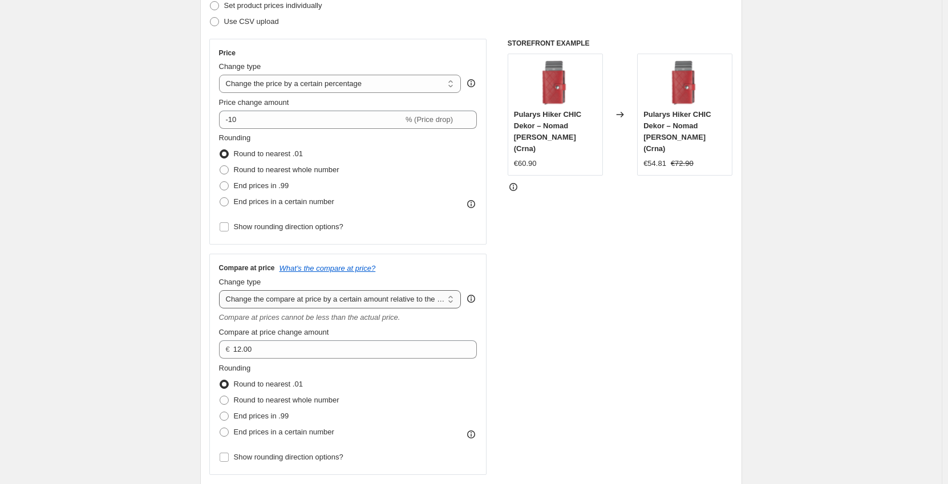
click at [326, 301] on select "Change the compare at price to the current price (sale) Change the compare at p…" at bounding box center [340, 299] width 243 height 18
click at [221, 290] on select "Change the compare at price to the current price (sale) Change the compare at p…" at bounding box center [340, 299] width 243 height 18
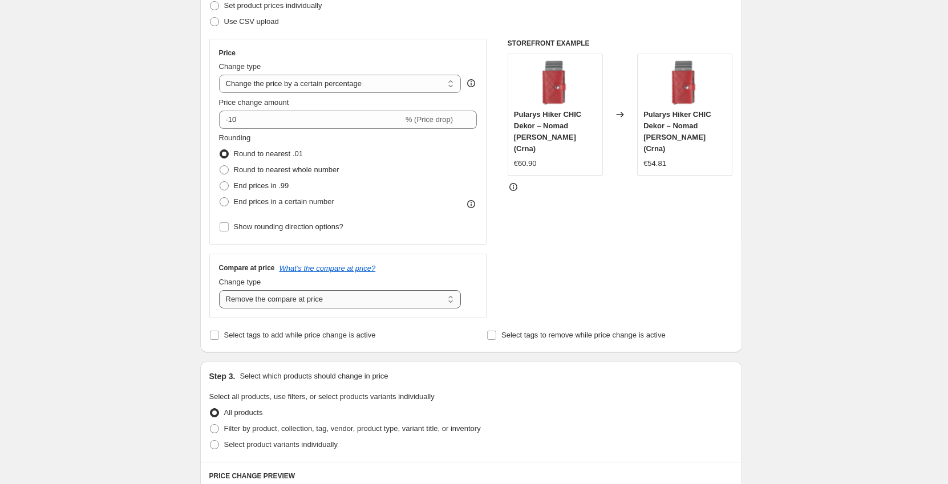
click at [311, 293] on select "Change the compare at price to the current price (sale) Change the compare at p…" at bounding box center [340, 299] width 243 height 18
select select "ep"
click at [221, 290] on select "Change the compare at price to the current price (sale) Change the compare at p…" at bounding box center [340, 299] width 243 height 18
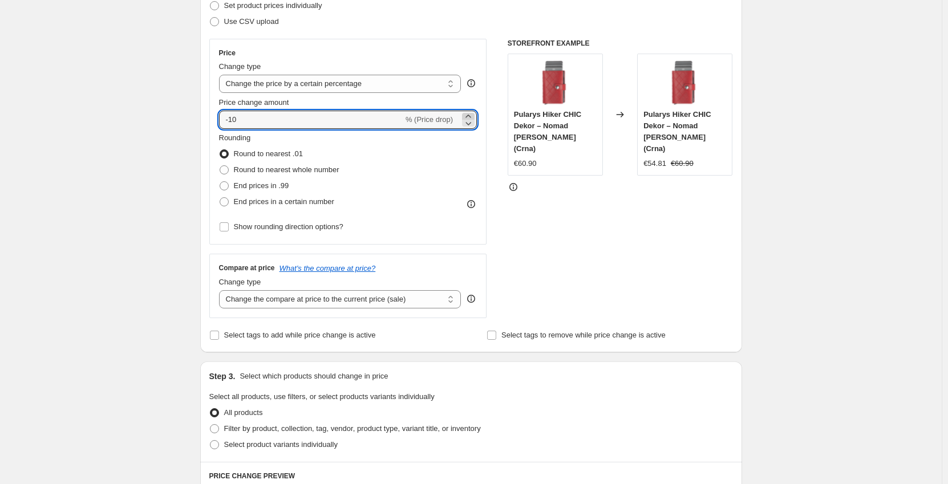
click at [470, 116] on icon at bounding box center [468, 116] width 5 height 3
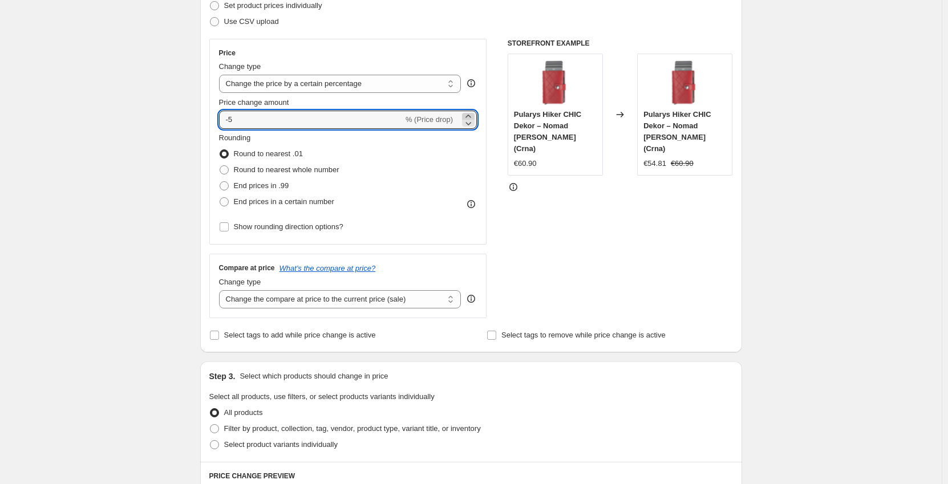
click at [470, 116] on icon at bounding box center [468, 116] width 5 height 3
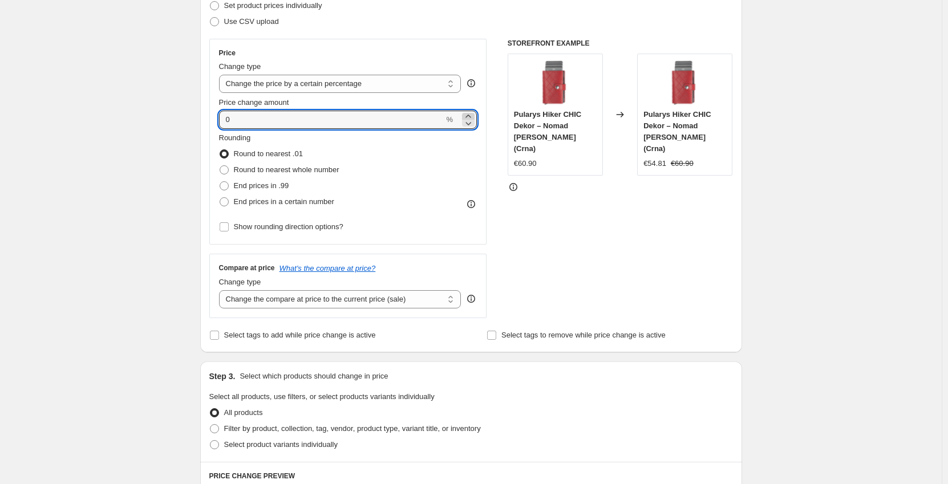
click at [470, 116] on icon at bounding box center [468, 116] width 5 height 3
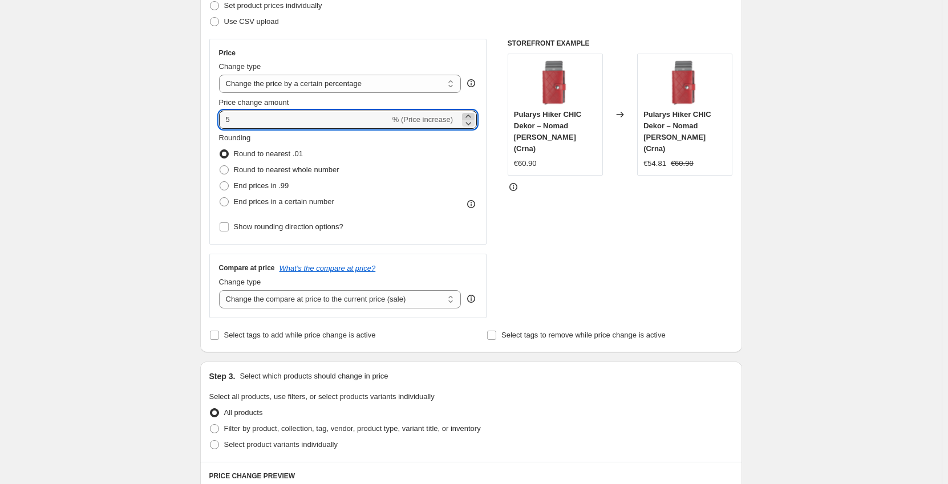
click at [470, 116] on icon at bounding box center [468, 116] width 5 height 3
type input "7"
click at [428, 79] on select "Change the price to a certain amount Change the price by a certain amount Chang…" at bounding box center [340, 84] width 243 height 18
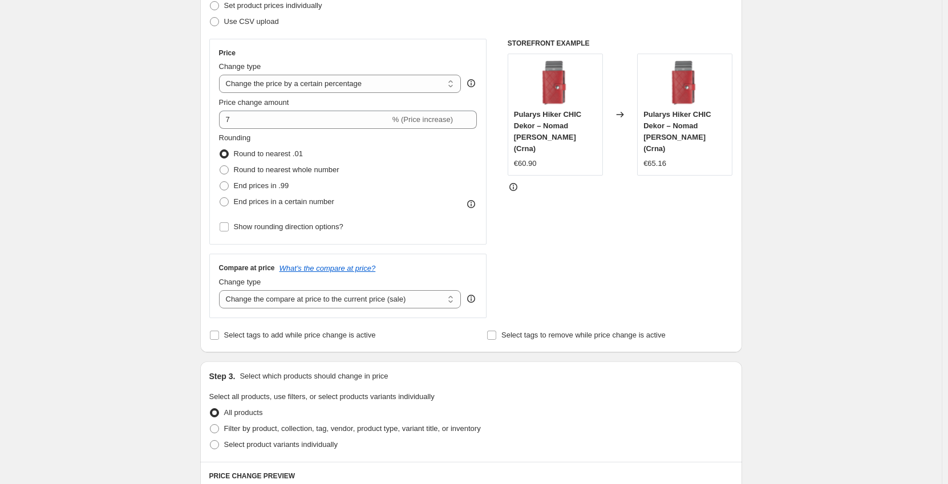
select select "ecap"
click at [221, 75] on select "Change the price to a certain amount Change the price by a certain amount Chang…" at bounding box center [340, 84] width 243 height 18
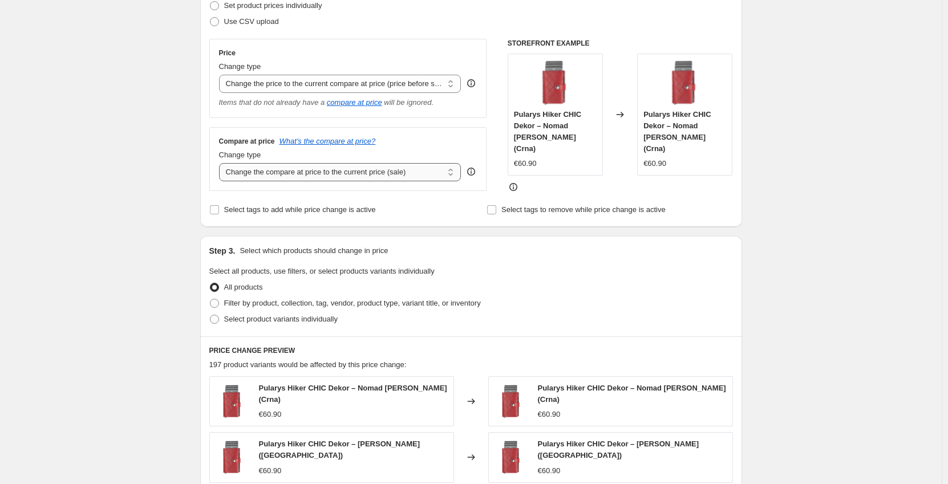
click at [293, 173] on select "Change the compare at price to the current price (sale) Change the compare at p…" at bounding box center [340, 172] width 243 height 18
click at [306, 321] on span "Select product variants individually" at bounding box center [281, 319] width 114 height 9
click at [211, 316] on input "Select product variants individually" at bounding box center [210, 315] width 1 height 1
radio input "true"
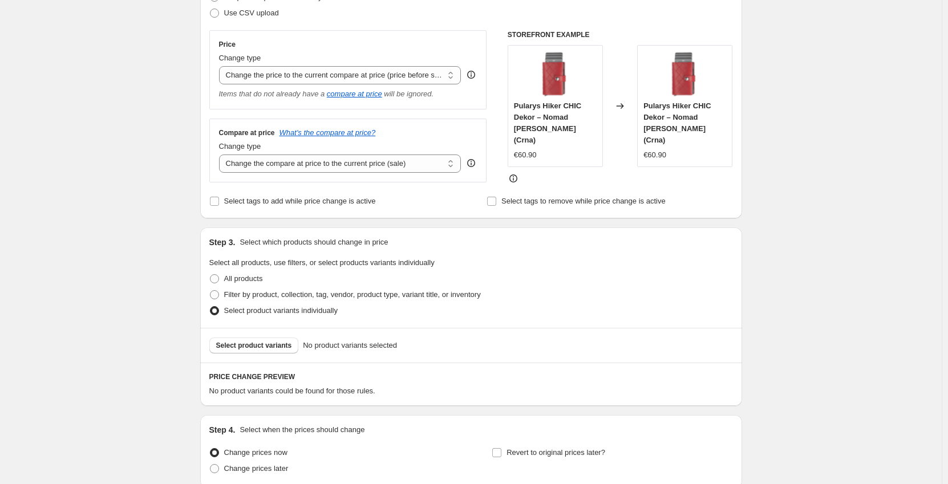
scroll to position [163, 0]
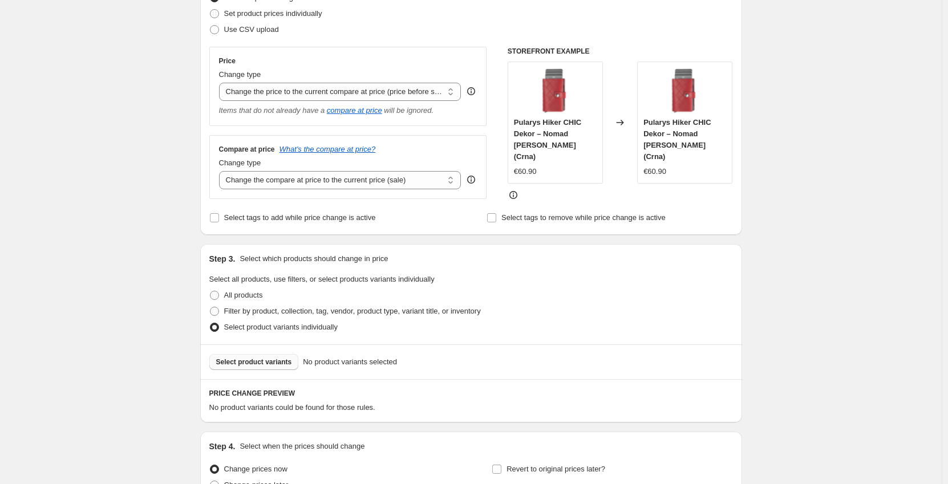
click at [255, 362] on span "Select product variants" at bounding box center [254, 362] width 76 height 9
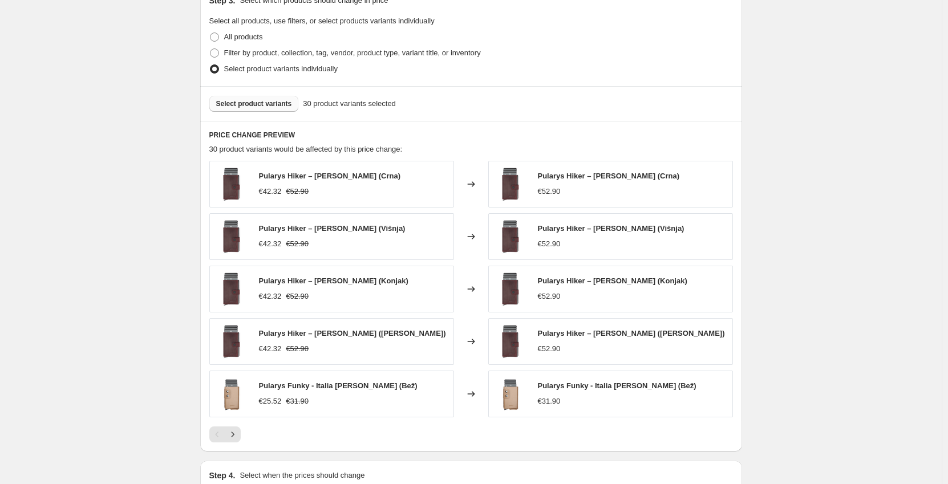
scroll to position [449, 0]
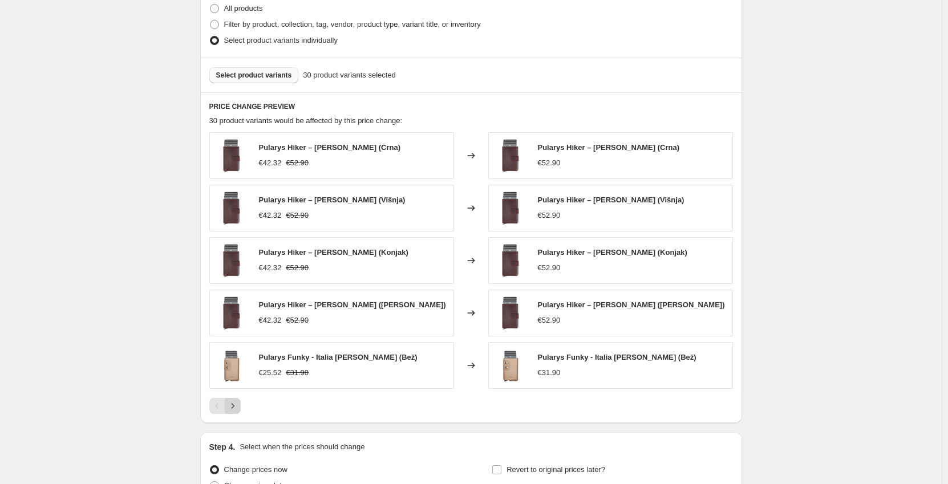
click at [239, 409] on icon "Next" at bounding box center [232, 406] width 11 height 11
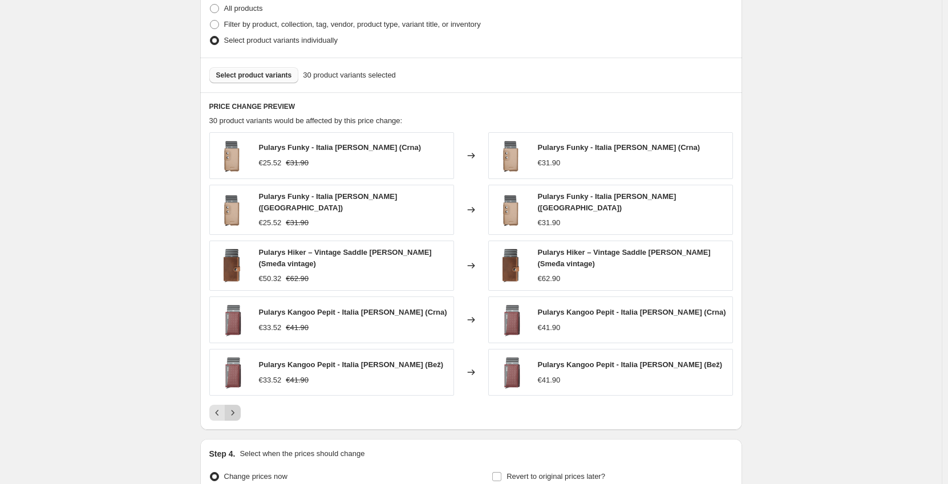
click at [239, 409] on icon "Next" at bounding box center [232, 412] width 11 height 11
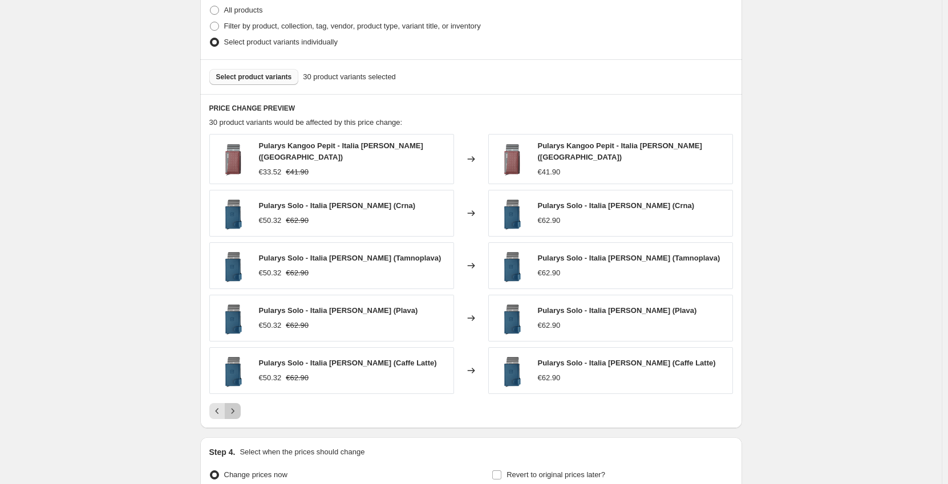
click at [239, 409] on icon "Next" at bounding box center [232, 411] width 11 height 11
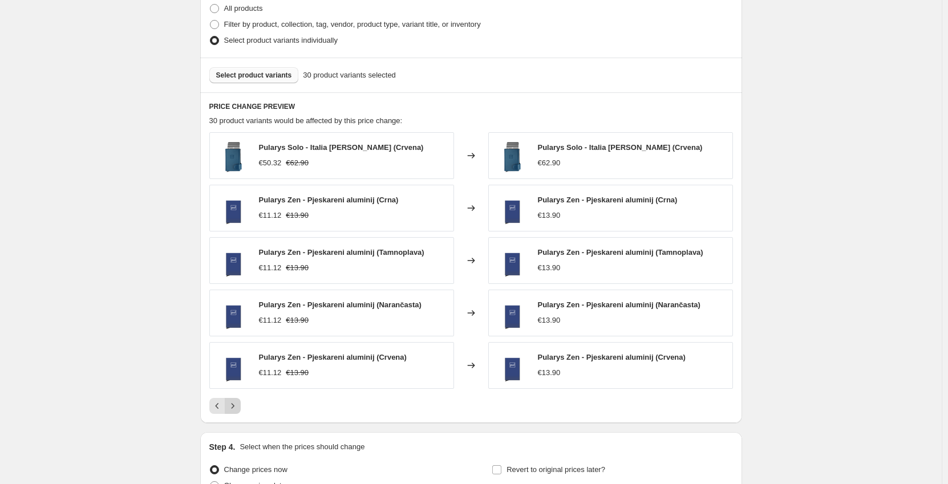
click at [239, 409] on icon "Next" at bounding box center [232, 406] width 11 height 11
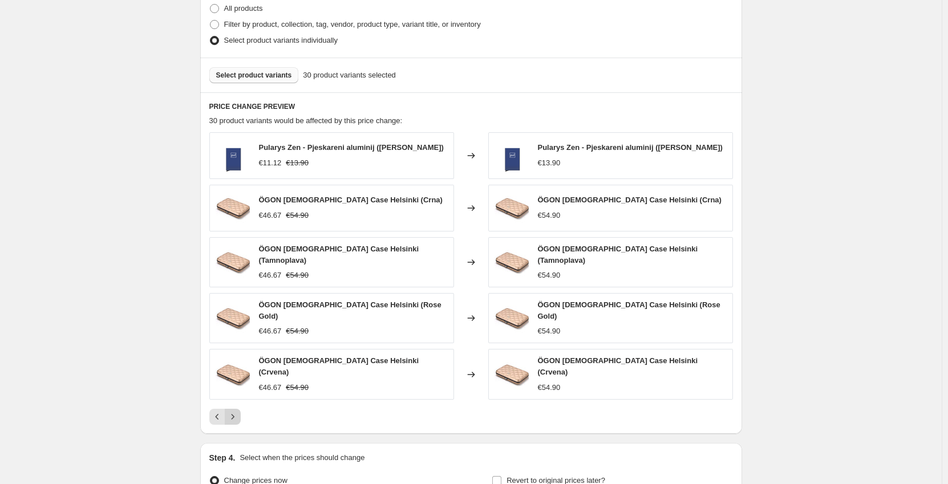
click at [239, 411] on icon "Next" at bounding box center [232, 416] width 11 height 11
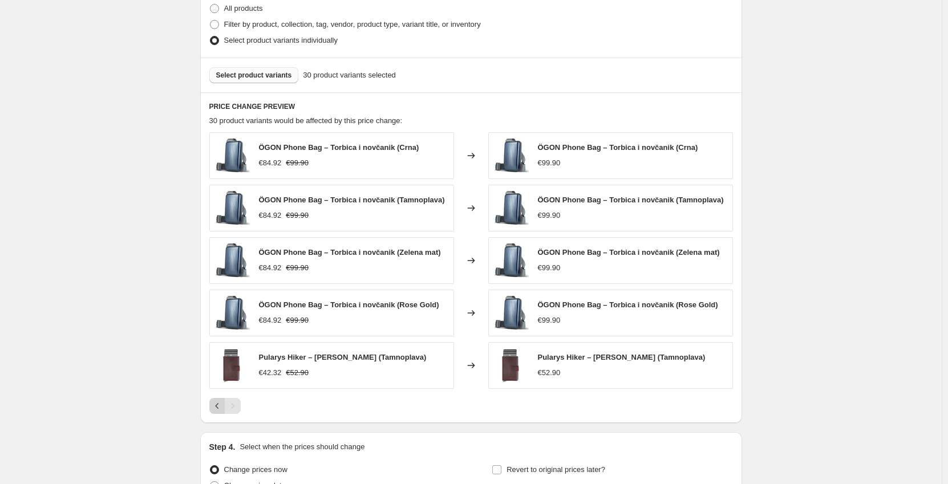
click at [216, 406] on icon "Previous" at bounding box center [217, 406] width 11 height 11
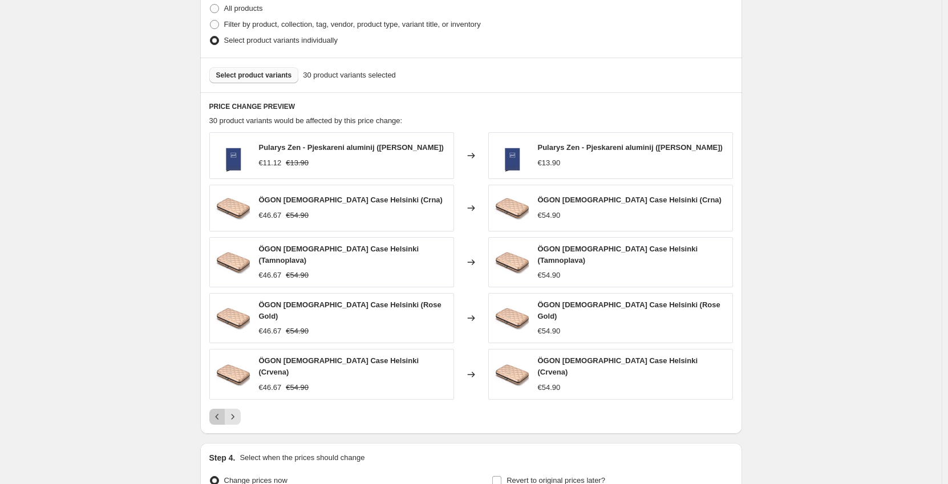
click at [216, 411] on icon "Previous" at bounding box center [217, 416] width 11 height 11
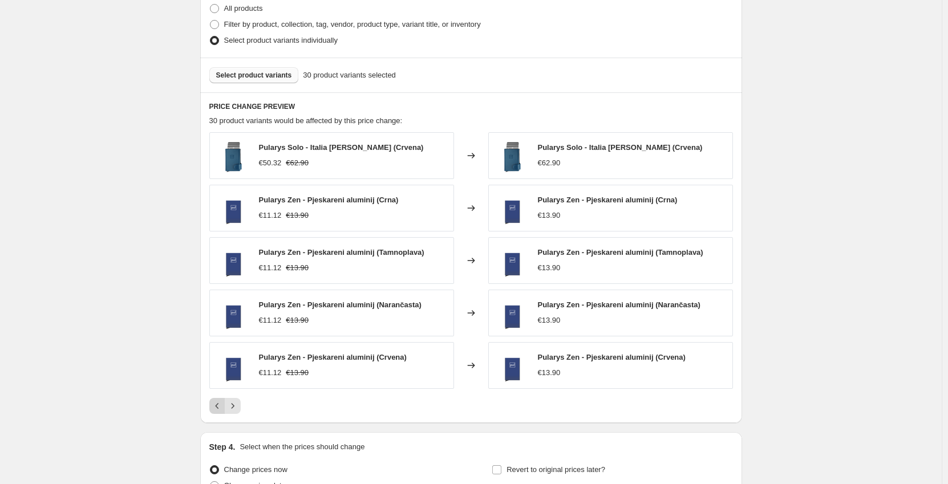
click at [216, 406] on icon "Previous" at bounding box center [217, 406] width 11 height 11
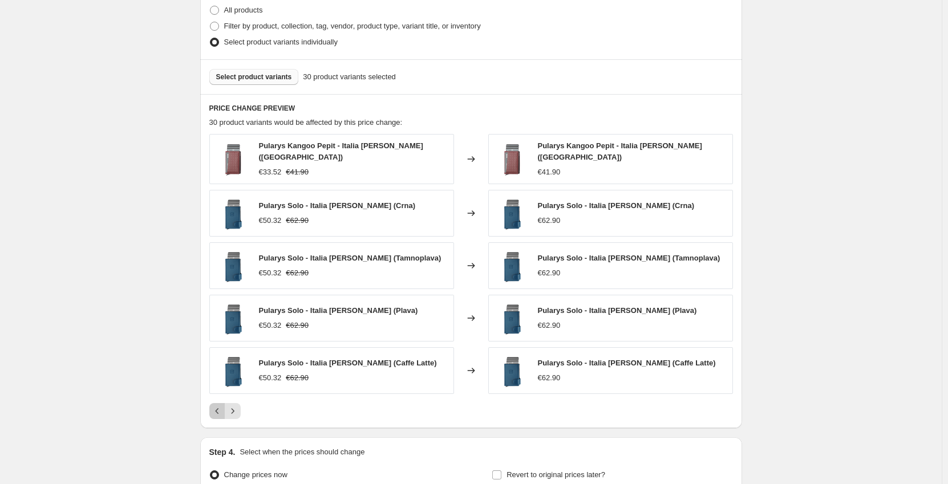
click at [216, 406] on icon "Previous" at bounding box center [217, 411] width 11 height 11
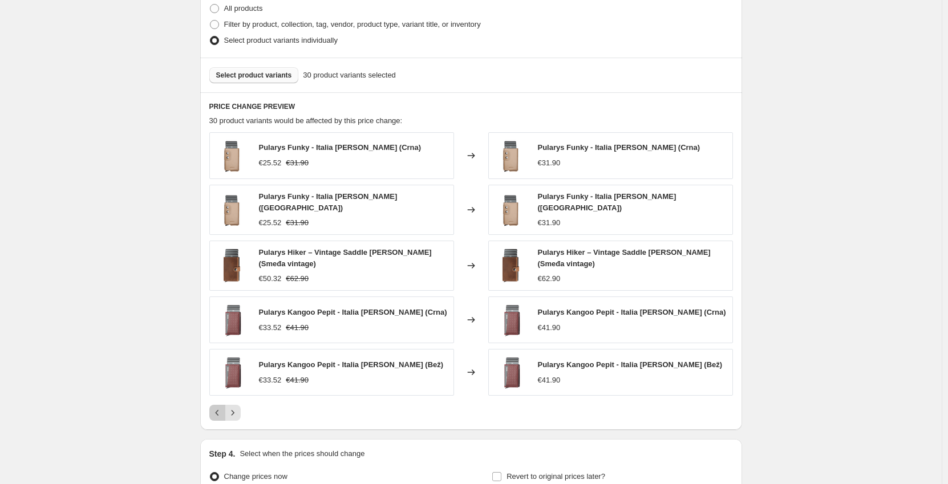
click at [216, 407] on icon "Previous" at bounding box center [217, 412] width 11 height 11
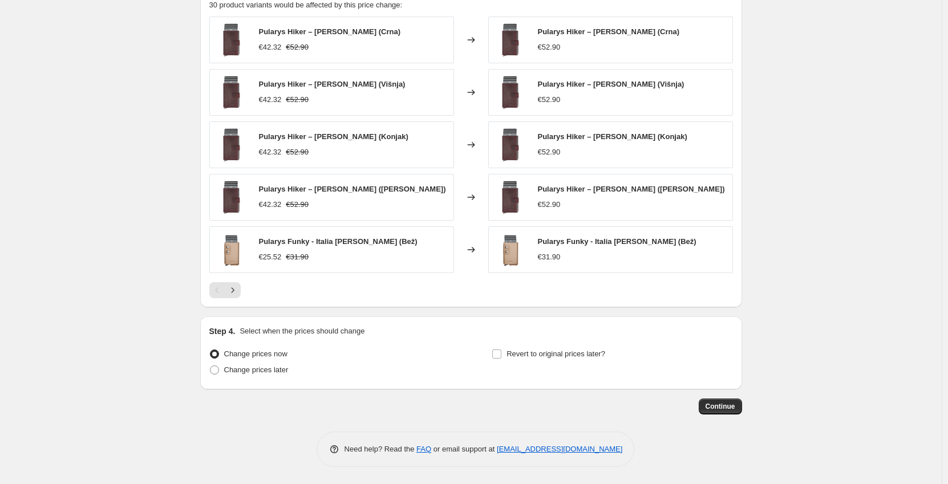
scroll to position [565, 0]
click at [260, 369] on span "Change prices later" at bounding box center [256, 370] width 64 height 9
click at [211, 366] on input "Change prices later" at bounding box center [210, 366] width 1 height 1
radio input "true"
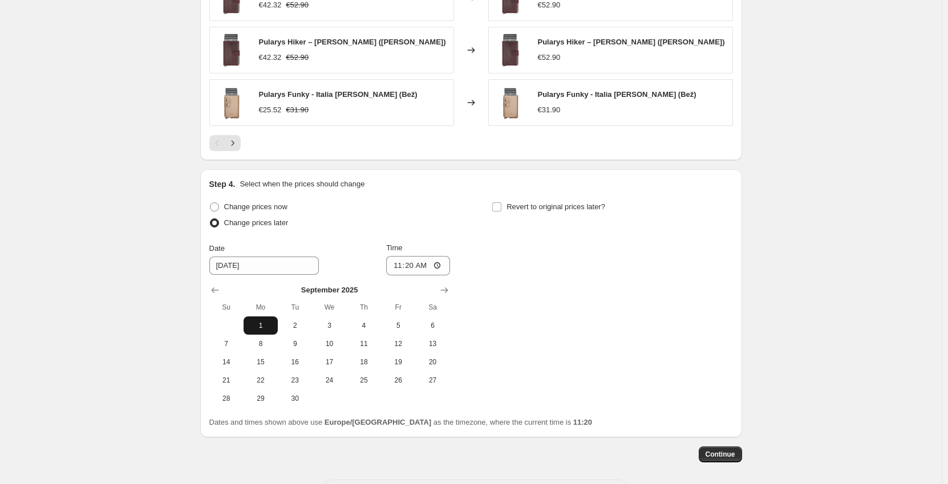
scroll to position [736, 0]
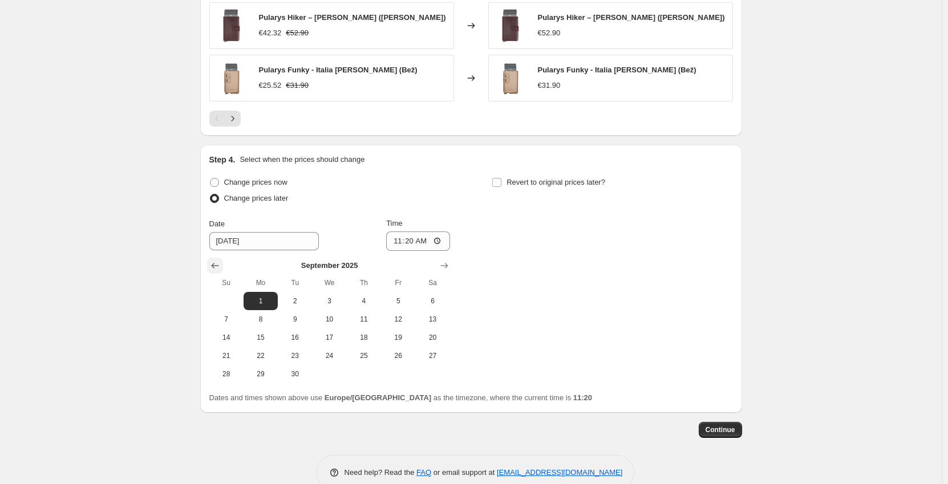
click at [211, 263] on button "Show previous month, August 2025" at bounding box center [215, 266] width 16 height 16
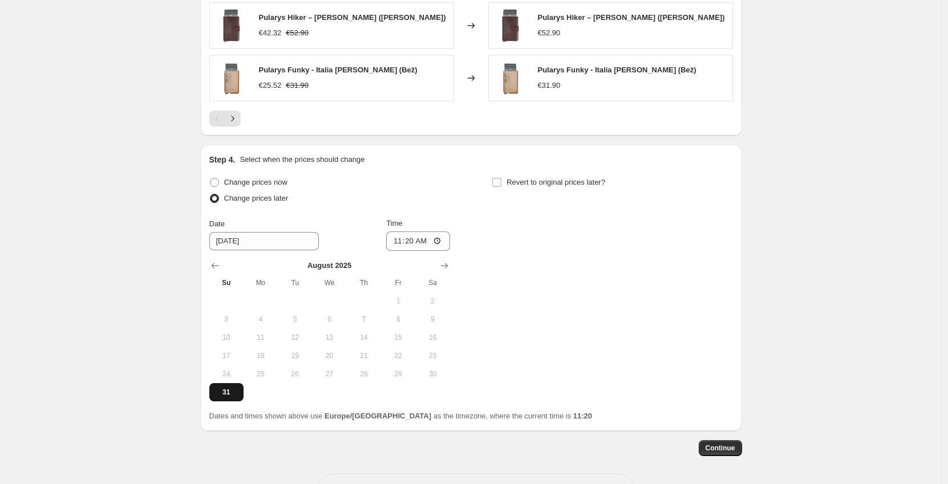
click at [226, 398] on button "31" at bounding box center [226, 392] width 34 height 18
type input "8/31/2025"
click at [415, 244] on input "11:20" at bounding box center [418, 241] width 64 height 19
type input "23:59"
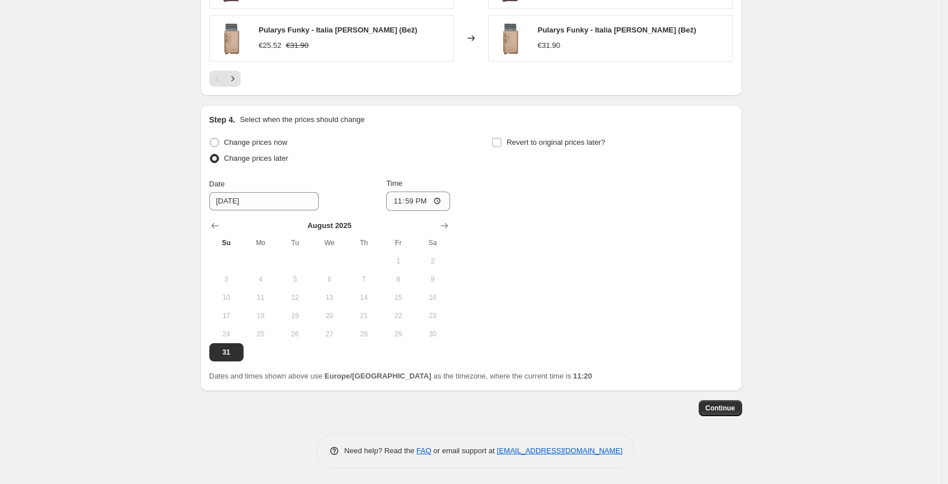
scroll to position [778, 0]
click at [725, 406] on span "Continue" at bounding box center [721, 406] width 30 height 9
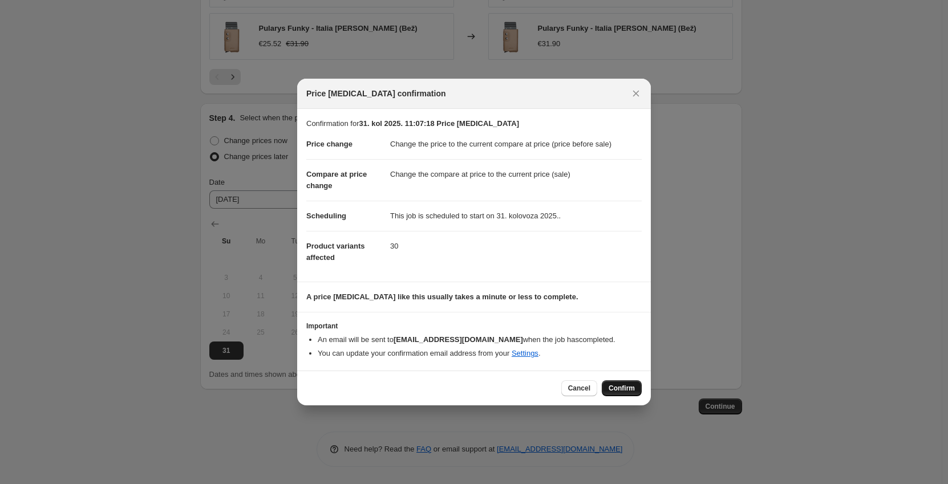
click at [615, 387] on span "Confirm" at bounding box center [622, 388] width 26 height 9
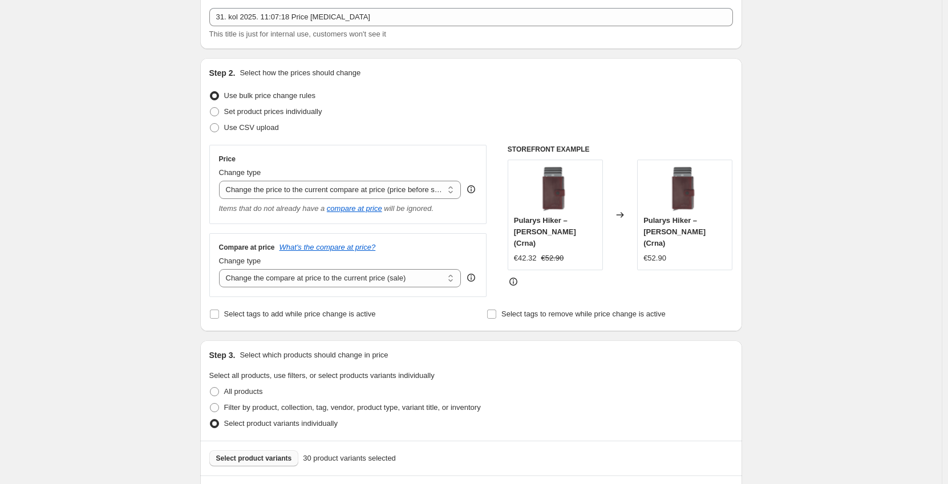
scroll to position [171, 0]
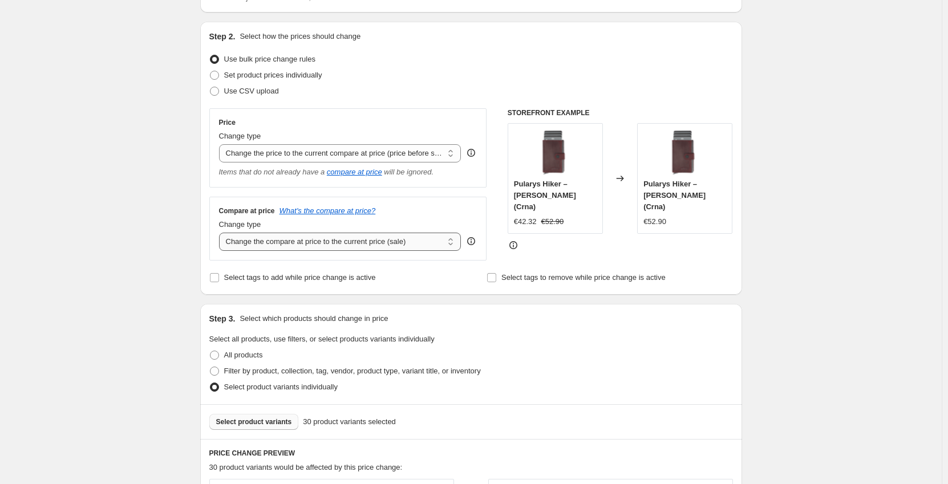
click at [275, 244] on select "Change the compare at price to the current price (sale) Change the compare at p…" at bounding box center [340, 242] width 243 height 18
select select "remove"
click at [221, 233] on select "Change the compare at price to the current price (sale) Change the compare at p…" at bounding box center [340, 242] width 243 height 18
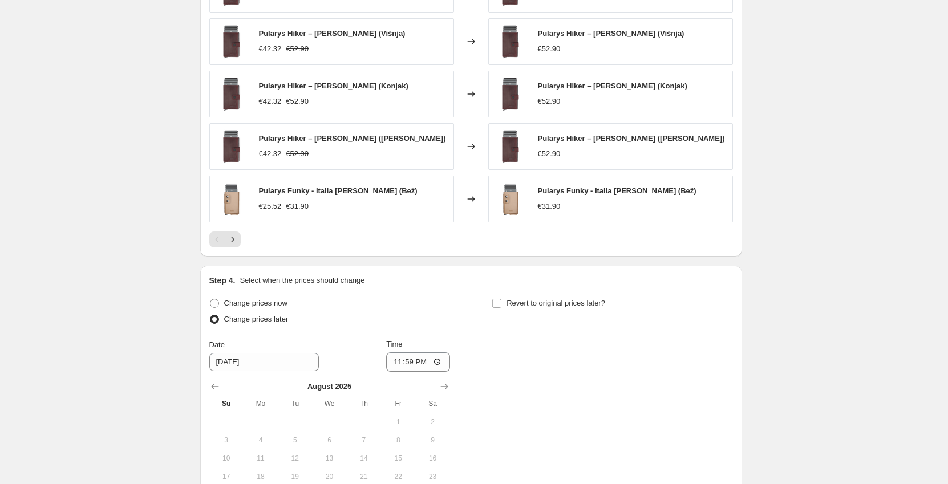
scroll to position [848, 0]
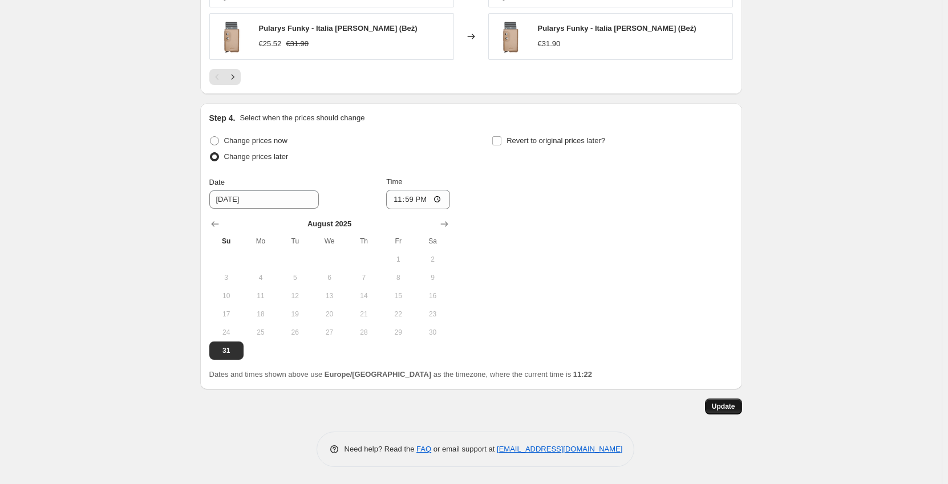
click at [727, 405] on span "Update" at bounding box center [723, 406] width 23 height 9
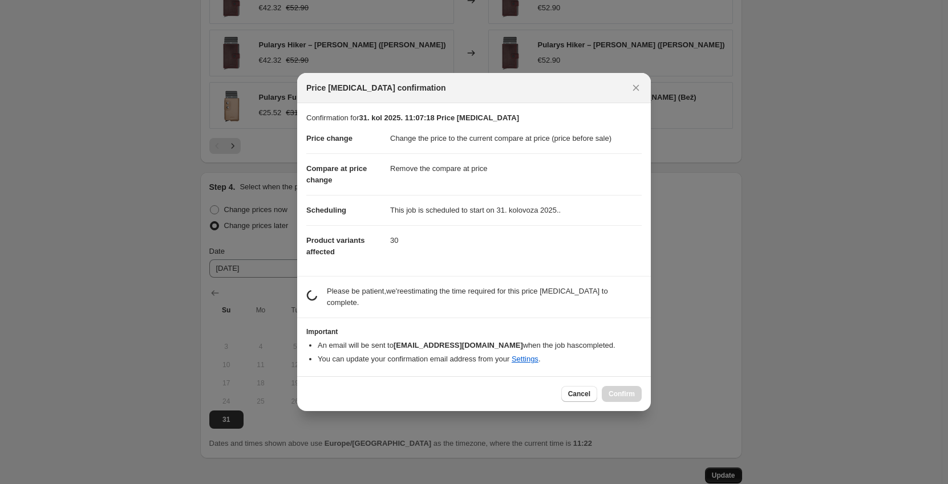
scroll to position [0, 0]
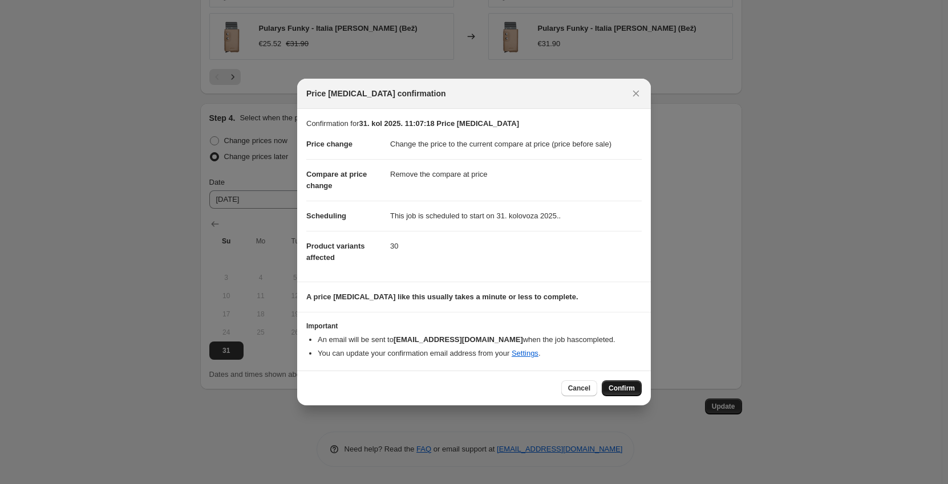
click at [628, 388] on span "Confirm" at bounding box center [622, 388] width 26 height 9
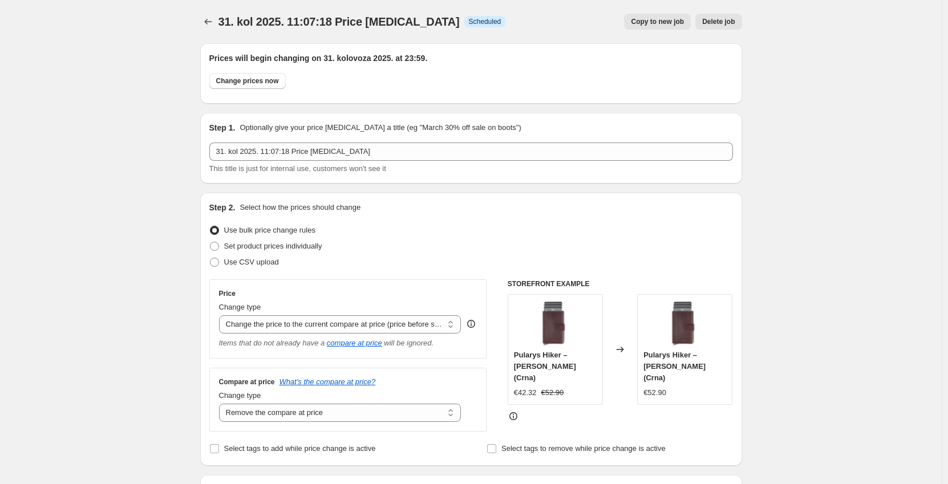
click at [631, 339] on div "Changed to" at bounding box center [620, 349] width 34 height 111
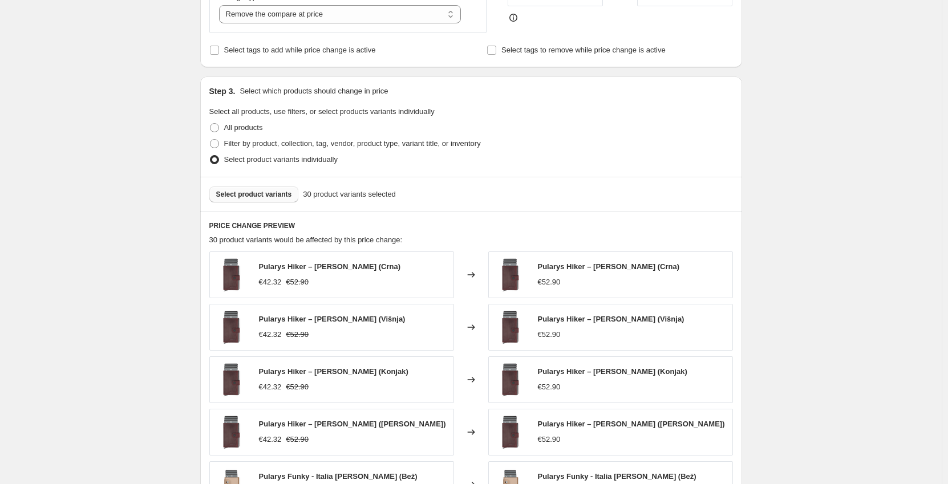
scroll to position [571, 0]
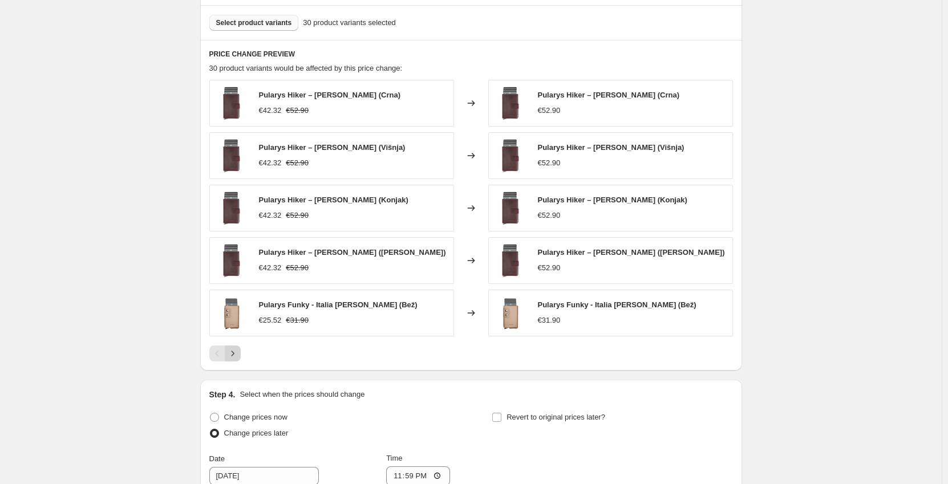
click at [233, 356] on icon "Next" at bounding box center [232, 353] width 11 height 11
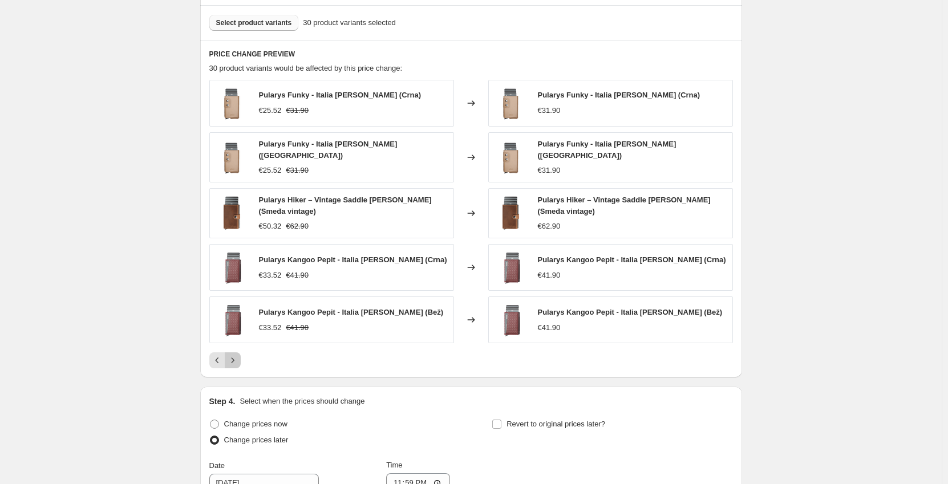
click at [238, 355] on icon "Next" at bounding box center [232, 360] width 11 height 11
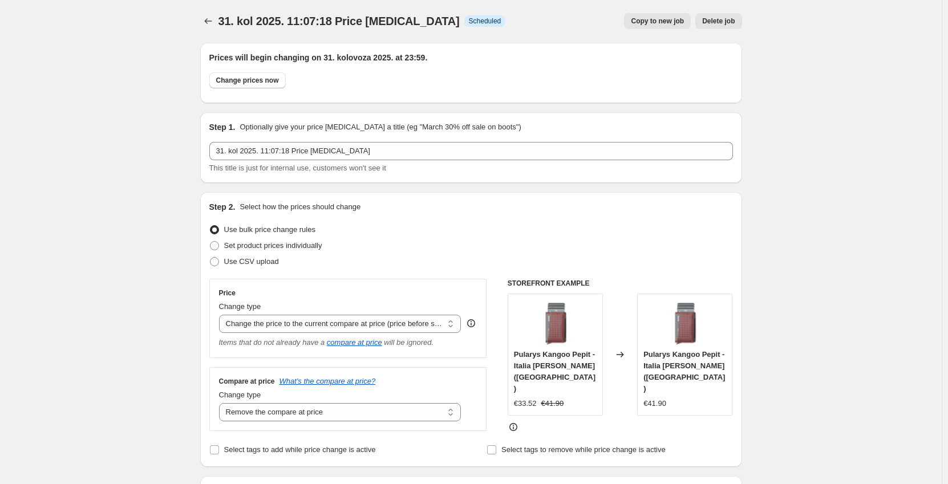
scroll to position [0, 0]
click at [212, 22] on icon "Price change jobs" at bounding box center [208, 21] width 11 height 11
